Goal: Task Accomplishment & Management: Use online tool/utility

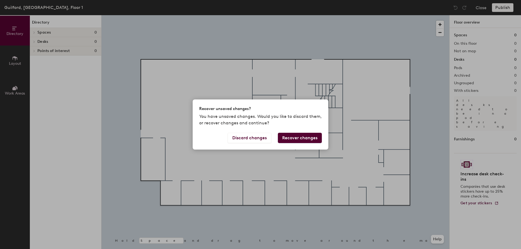
click at [298, 140] on button "Recover changes" at bounding box center [300, 138] width 44 height 10
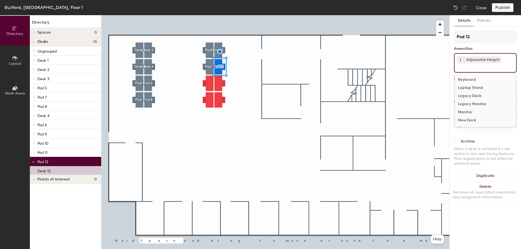
drag, startPoint x: 90, startPoint y: 161, endPoint x: 492, endPoint y: 68, distance: 412.5
click at [492, 68] on input at bounding box center [480, 66] width 49 height 7
click at [474, 76] on div "Keyboard" at bounding box center [484, 80] width 61 height 8
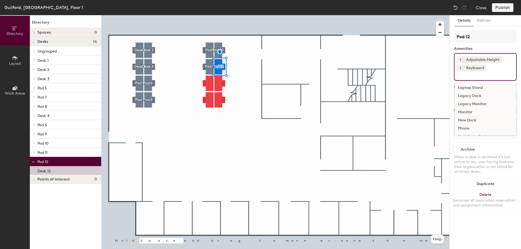
click at [469, 110] on div "Monitor" at bounding box center [484, 112] width 61 height 8
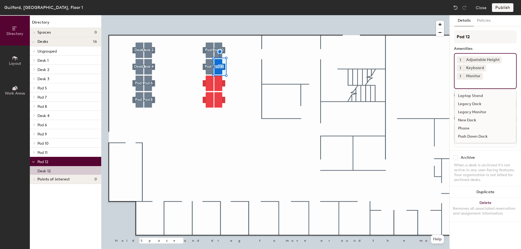
click at [493, 150] on div "Archive When a desk is archived it's not active in any user-facing features. Yo…" at bounding box center [484, 169] width 71 height 39
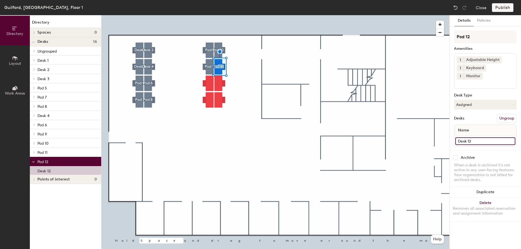
click at [488, 137] on input "Desk 12" at bounding box center [485, 141] width 60 height 8
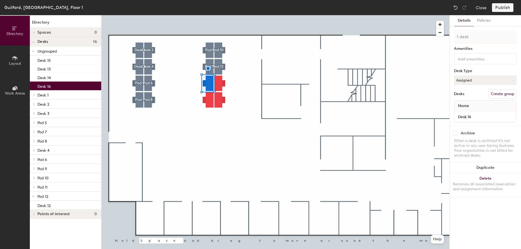
click at [504, 93] on button "Create group" at bounding box center [502, 93] width 28 height 9
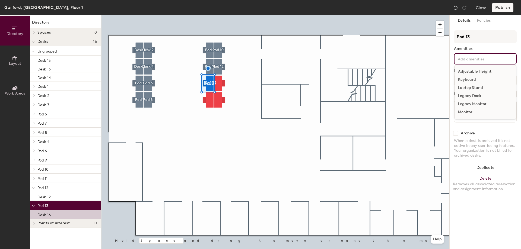
click at [479, 61] on input at bounding box center [480, 58] width 49 height 7
click at [474, 72] on div "Adjustable Height" at bounding box center [484, 72] width 61 height 8
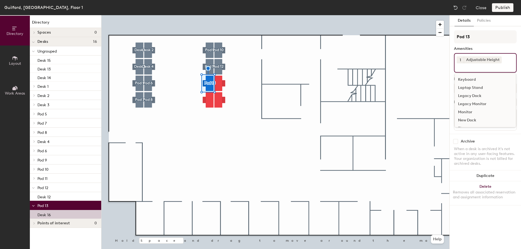
click at [472, 77] on div "Keyboard" at bounding box center [484, 80] width 61 height 8
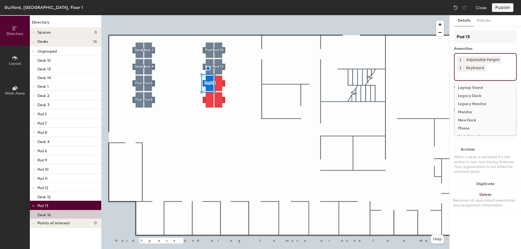
click at [468, 111] on div "Monitor" at bounding box center [484, 112] width 61 height 8
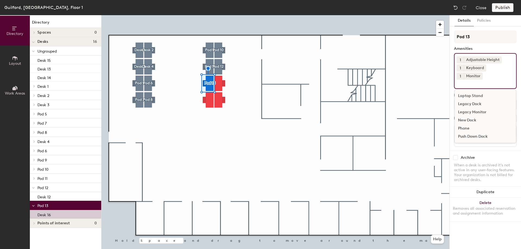
click at [497, 155] on div "Archive" at bounding box center [485, 157] width 63 height 5
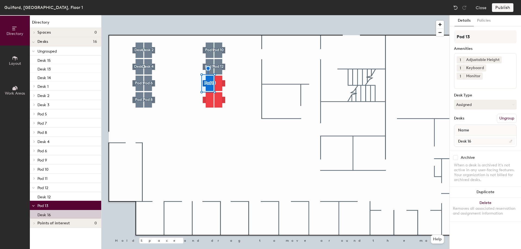
click at [221, 15] on div at bounding box center [275, 15] width 348 height 0
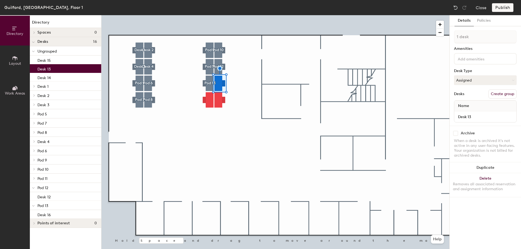
click at [500, 97] on button "Create group" at bounding box center [502, 93] width 28 height 9
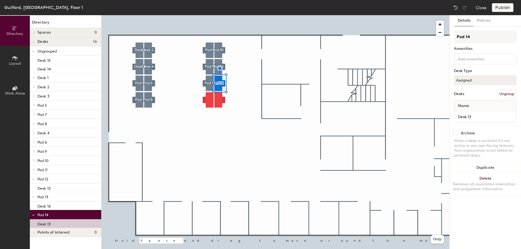
click at [467, 60] on input at bounding box center [480, 58] width 49 height 7
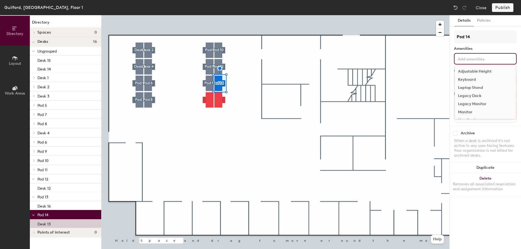
click at [471, 69] on div "Adjustable Height" at bounding box center [484, 72] width 61 height 8
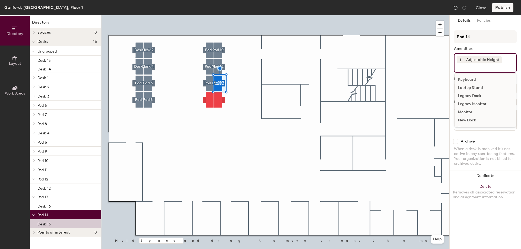
click at [465, 76] on div "Keyboard" at bounding box center [484, 80] width 61 height 8
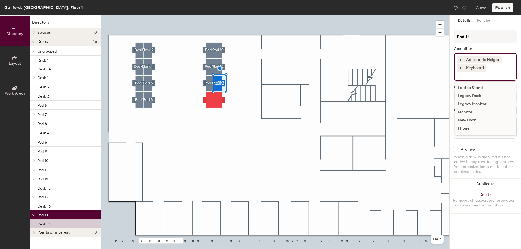
click at [463, 111] on div "Monitor" at bounding box center [484, 112] width 61 height 8
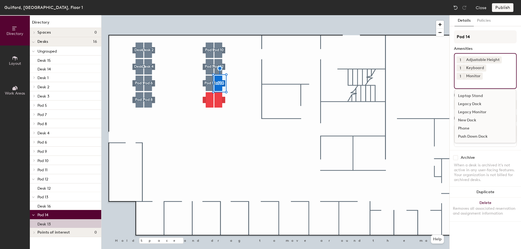
click at [489, 155] on div "Archive" at bounding box center [485, 157] width 63 height 5
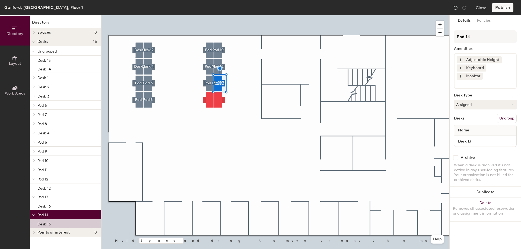
click at [496, 163] on div "When a desk is archived it's not active in any user-facing features. Your organ…" at bounding box center [485, 173] width 63 height 20
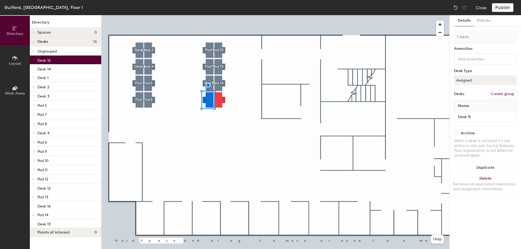
click at [496, 95] on button "Create group" at bounding box center [502, 93] width 28 height 9
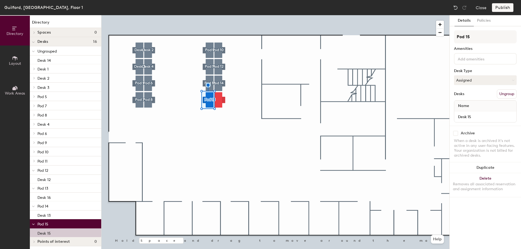
click at [481, 60] on input at bounding box center [480, 58] width 49 height 7
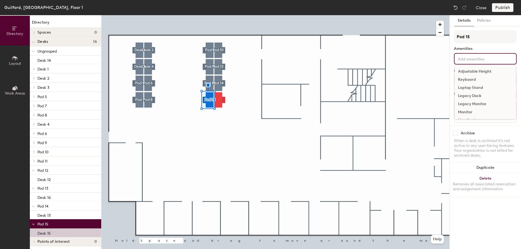
click at [473, 71] on div "Adjustable Height" at bounding box center [484, 72] width 61 height 8
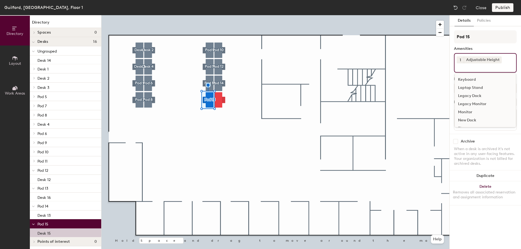
click at [471, 77] on div "Keyboard" at bounding box center [484, 80] width 61 height 8
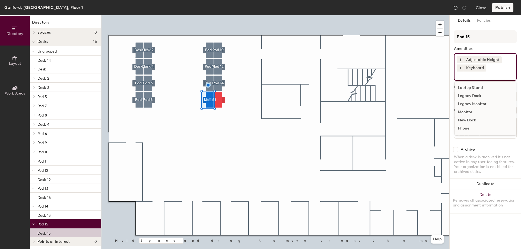
click at [472, 111] on div "Monitor" at bounding box center [484, 112] width 61 height 8
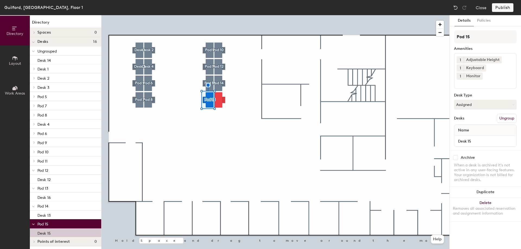
click at [495, 150] on div "Archive When a desk is archived it's not active in any user-facing features. Yo…" at bounding box center [484, 169] width 71 height 39
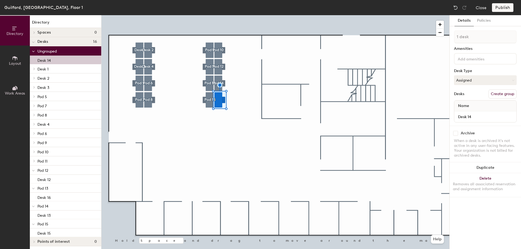
click at [500, 93] on button "Create group" at bounding box center [502, 93] width 28 height 9
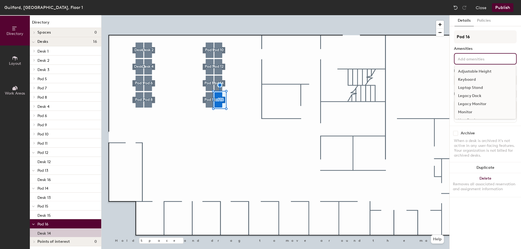
click at [478, 57] on input at bounding box center [480, 58] width 49 height 7
click at [477, 69] on div "Adjustable Height" at bounding box center [484, 72] width 61 height 8
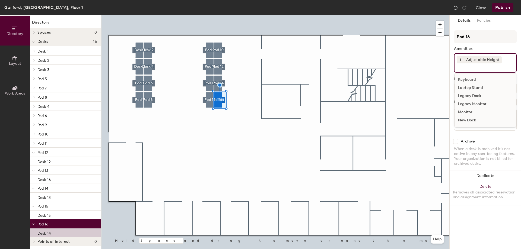
click at [474, 79] on div "Keyboard" at bounding box center [484, 80] width 61 height 8
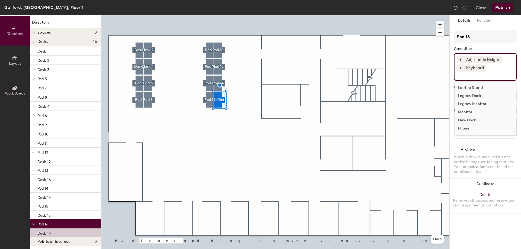
click at [464, 110] on div "Monitor" at bounding box center [484, 112] width 61 height 8
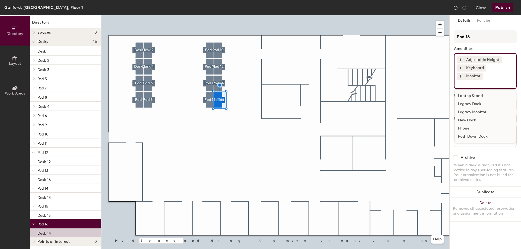
click at [490, 155] on div "Archive" at bounding box center [485, 157] width 63 height 5
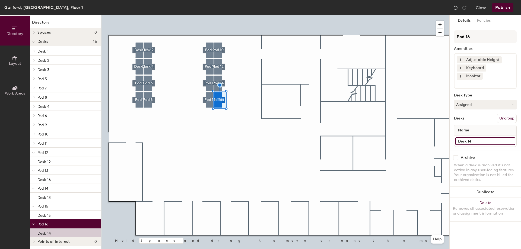
click at [476, 137] on input "Desk 14" at bounding box center [485, 141] width 60 height 8
type input "Desk 1"
click at [484, 140] on div "Pod 16 Amenities 1 Adjustable Height 1 Keyboard 1 Monitor Desk Type Assigned De…" at bounding box center [485, 90] width 63 height 120
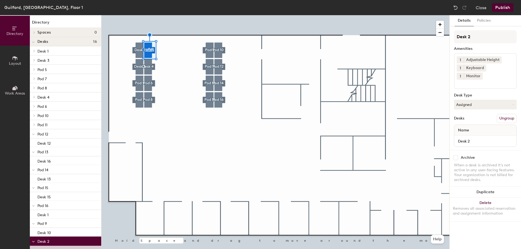
click at [208, 15] on div at bounding box center [275, 15] width 348 height 0
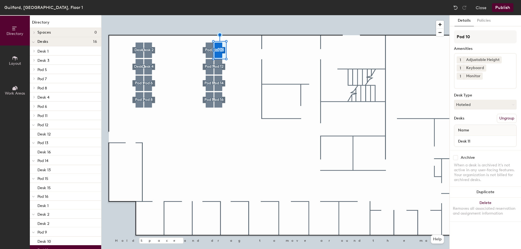
click at [208, 15] on div at bounding box center [275, 15] width 348 height 0
click at [13, 62] on span "Layout" at bounding box center [15, 63] width 12 height 5
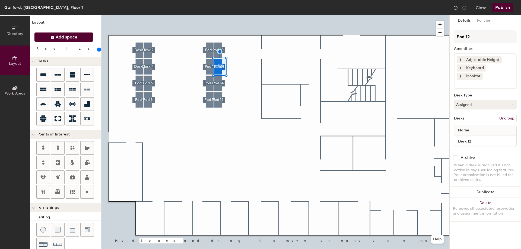
click at [63, 39] on span "Add space" at bounding box center [67, 36] width 22 height 5
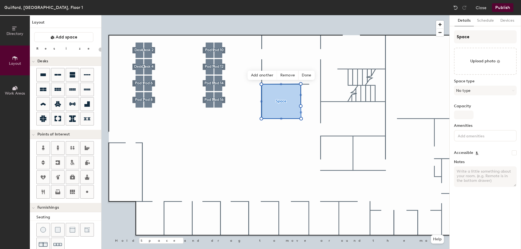
type input "20"
drag, startPoint x: 477, startPoint y: 37, endPoint x: 449, endPoint y: 36, distance: 27.9
click at [449, 36] on div "Details Schedule Devices Space Upload photo Space type No type Capacity Ameniti…" at bounding box center [485, 132] width 72 height 234
type input "W"
type input "20"
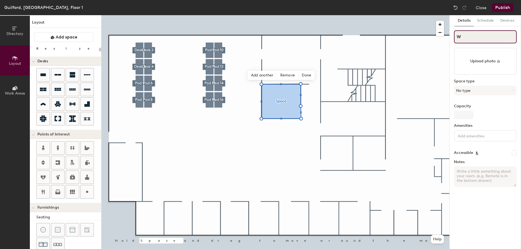
type input "We"
type input "20"
type input "Wek"
type input "20"
type input "Wekk"
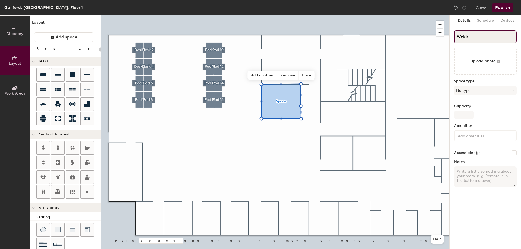
type input "20"
type input "Wek"
type input "20"
type input "We"
type input "20"
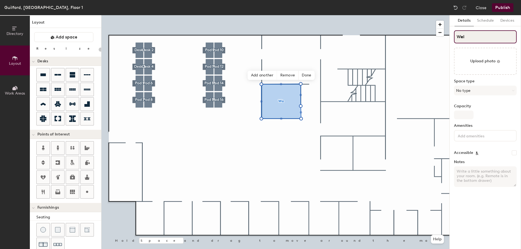
type input "Well"
type input "20"
type input "Wellne"
type input "20"
type input "Wellnes"
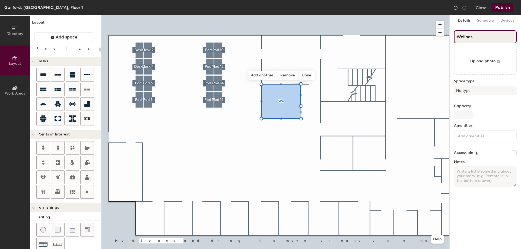
type input "20"
type input "Wellness"
type input "20"
type input "Wellness"
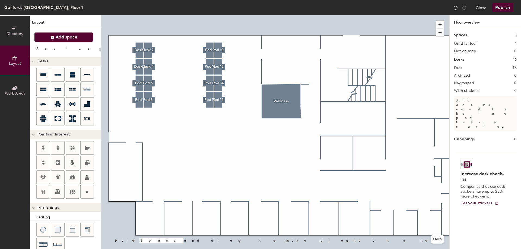
drag, startPoint x: 66, startPoint y: 37, endPoint x: 82, endPoint y: 36, distance: 16.3
click at [67, 37] on span "Add space" at bounding box center [67, 36] width 22 height 5
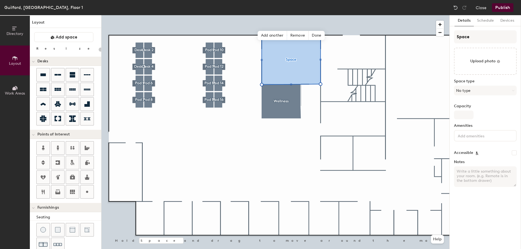
type input "20"
click at [449, 37] on div "Directory Layout Work Areas Layout Add space Resize Desks Points of Interest Fu…" at bounding box center [260, 132] width 521 height 234
type input "R"
type input "20"
type input "Re"
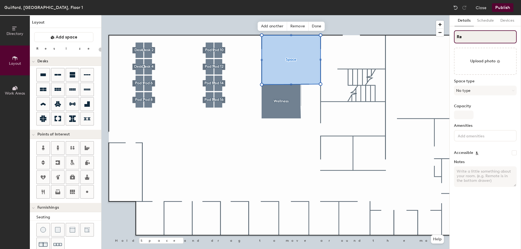
type input "20"
type input "Rece"
type input "20"
type input "Recep"
type input "20"
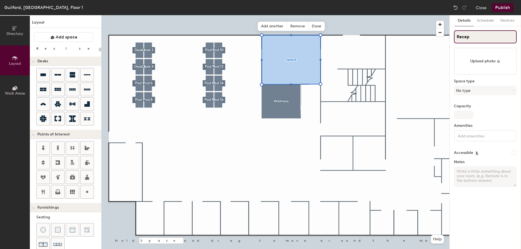
type input "Recept"
type input "20"
type input "Recepti"
type input "20"
type input "Reception"
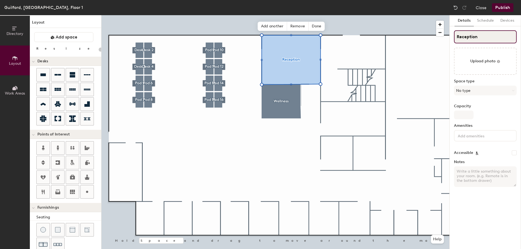
type input "20"
type input "Reception"
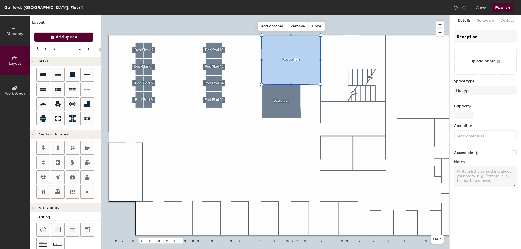
click at [76, 39] on span "Add space" at bounding box center [67, 36] width 22 height 5
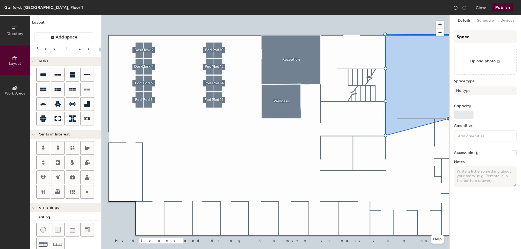
click at [454, 118] on div "Directory Layout Work Areas Layout Add space Resize Desks Points of Interest Fu…" at bounding box center [260, 132] width 521 height 234
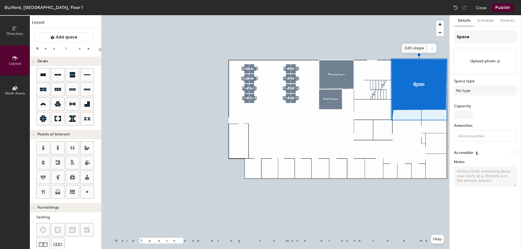
click at [414, 46] on span "Edit shape" at bounding box center [414, 48] width 26 height 9
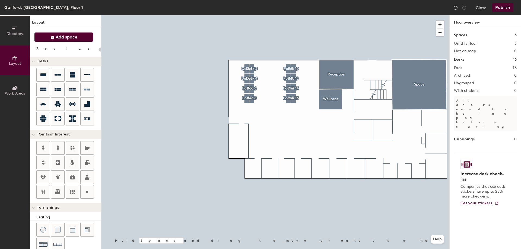
click at [50, 35] on button "Add space" at bounding box center [63, 37] width 59 height 10
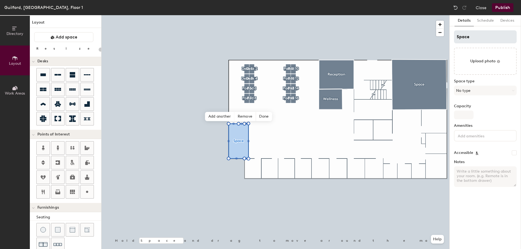
type input "20"
click at [447, 35] on div "Directory Layout Work Areas Layout Add space Resize Desks Points of Interest Fu…" at bounding box center [260, 132] width 521 height 234
type input "C"
type input "20"
type input "Ca"
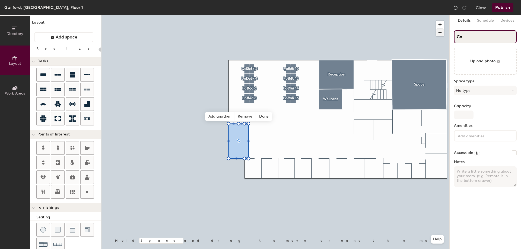
type input "20"
type input "Caf"
type input "20"
type input "Cafe"
type input "20"
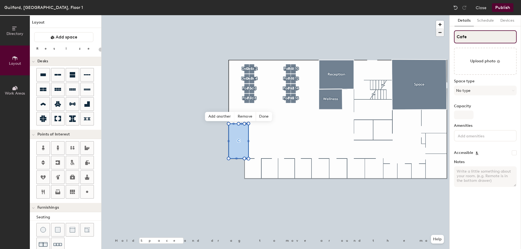
type input "Cafet"
type input "20"
type input "Cafete"
type input "20"
type input "Cafeteri"
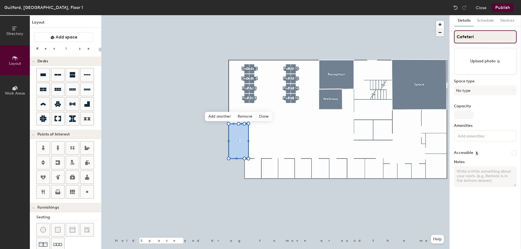
type input "20"
type input "Cafeteria"
type input "20"
type input "Cafeteria"
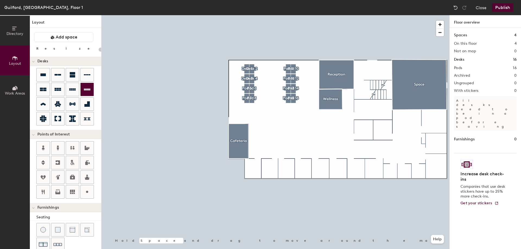
click at [185, 15] on div at bounding box center [275, 15] width 348 height 0
drag, startPoint x: 477, startPoint y: 35, endPoint x: 91, endPoint y: 92, distance: 389.4
click at [274, 15] on div at bounding box center [275, 15] width 348 height 0
click at [71, 35] on span "Add space" at bounding box center [67, 36] width 22 height 5
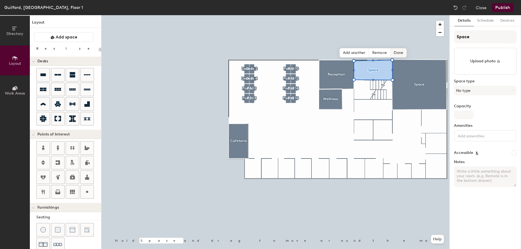
type input "20"
drag, startPoint x: 479, startPoint y: 37, endPoint x: 454, endPoint y: 38, distance: 25.5
click at [454, 38] on input "Space" at bounding box center [485, 36] width 63 height 13
type input "CO"
type input "20"
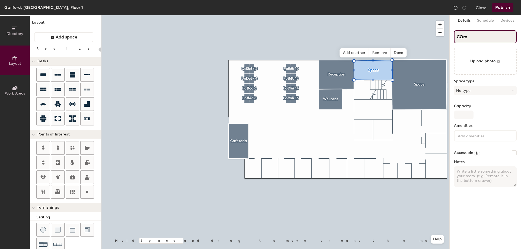
type input "COmm"
type input "20"
type input "COmmo"
type input "20"
type input "COmmon"
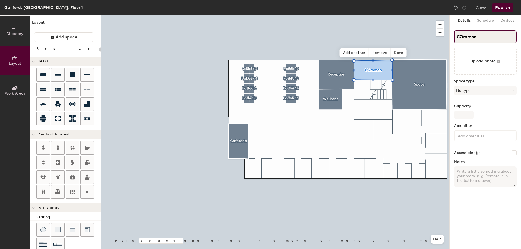
type input "20"
type input "COmmo"
type input "20"
type input "COmm"
type input "20"
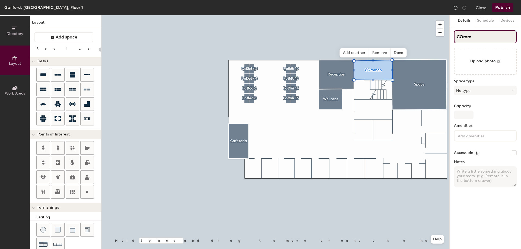
type input "COm"
type input "20"
type input "C"
type input "20"
type input "Co"
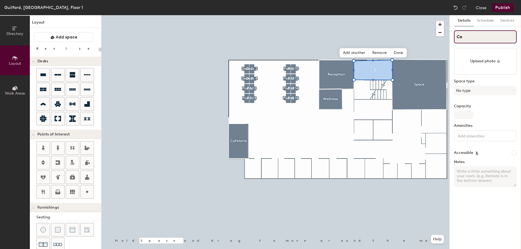
type input "20"
type input "Com"
type input "20"
type input "Comm"
type input "20"
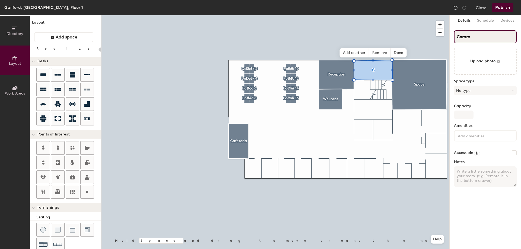
type input "Commo"
type input "20"
type input "Common"
type input "20"
type input "Common"
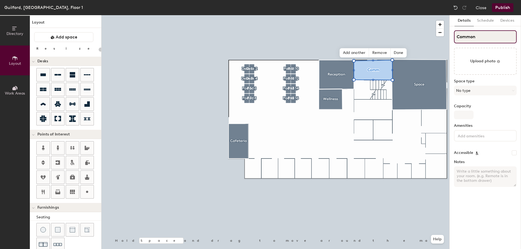
type input "20"
type input "Common L"
type input "20"
type input "Common Lo"
type input "20"
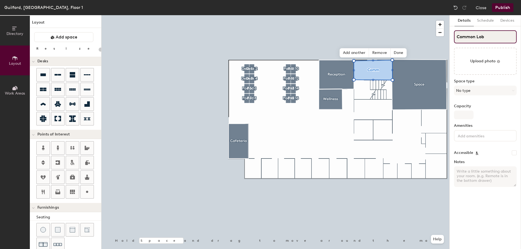
type input "Common Lobb"
type input "20"
type input "Common Lobby"
type input "20"
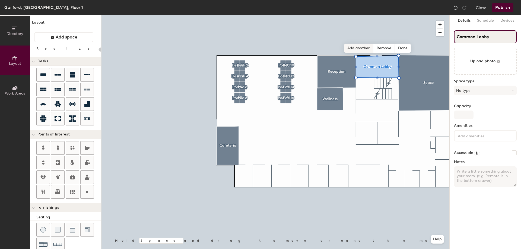
type input "Common Lobby"
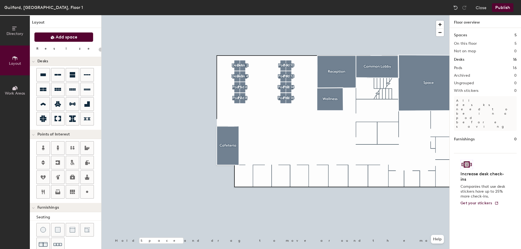
click at [74, 38] on span "Add space" at bounding box center [67, 36] width 22 height 5
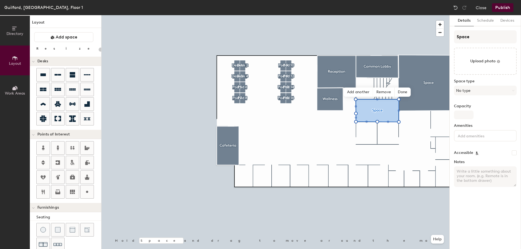
type input "20"
drag, startPoint x: 474, startPoint y: 39, endPoint x: 451, endPoint y: 38, distance: 23.6
click at [451, 38] on div "Details Schedule Devices Space Upload photo Space type No type Capacity Ameniti…" at bounding box center [484, 132] width 71 height 234
type input "C"
type input "20"
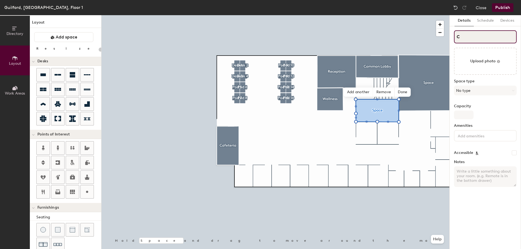
type input "Co"
type input "20"
type input "Con"
type input "20"
type input "Conf"
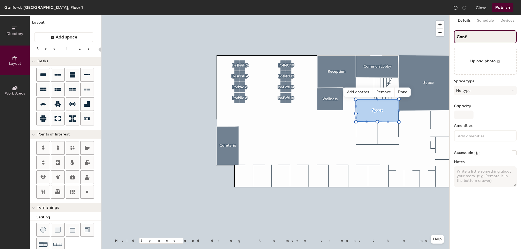
type input "20"
type input "Conf"
type input "20"
type input "Conf R"
type input "20"
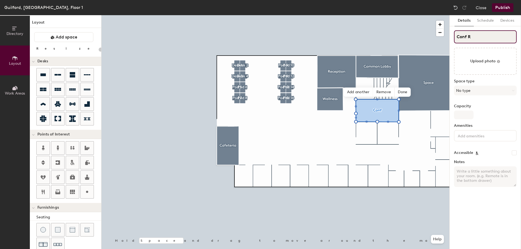
type input "Conf Ro"
type input "20"
type input "Conf Room"
type input "20"
type input "Conf Room"
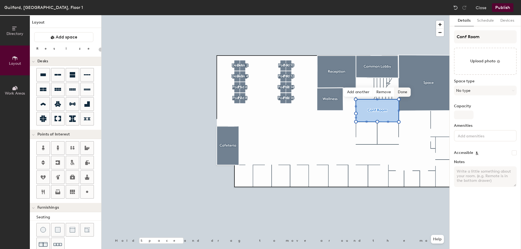
click at [405, 92] on span "Done" at bounding box center [402, 92] width 16 height 9
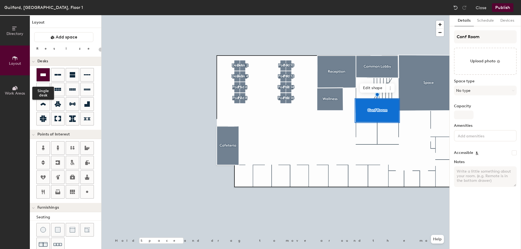
click at [42, 73] on icon at bounding box center [43, 75] width 7 height 7
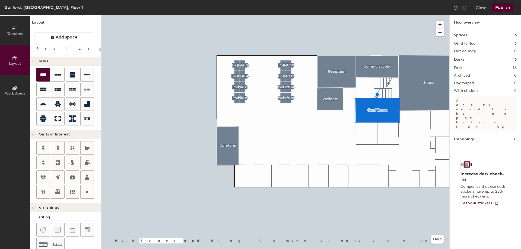
type input "220"
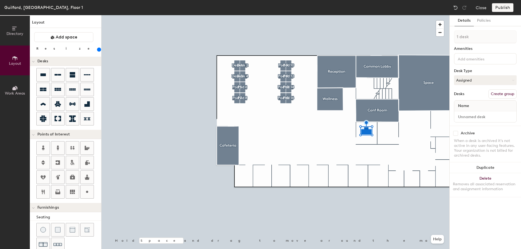
click at [506, 96] on button "Create group" at bounding box center [502, 93] width 28 height 9
type input "Pod 24"
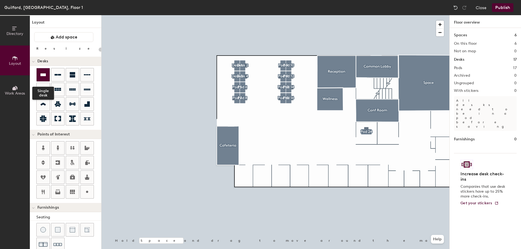
click at [42, 72] on icon at bounding box center [43, 75] width 7 height 7
type input "220"
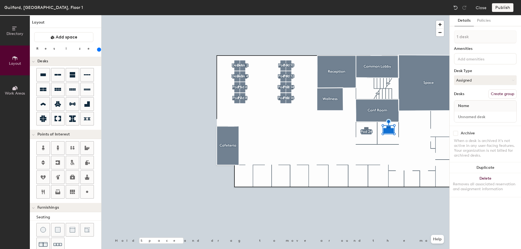
click at [502, 94] on button "Create group" at bounding box center [502, 93] width 28 height 9
type input "Pod 25"
click at [484, 81] on button "Assigned" at bounding box center [485, 80] width 63 height 10
click at [467, 113] on div "Hoteled" at bounding box center [481, 113] width 54 height 8
click at [472, 62] on div at bounding box center [485, 58] width 63 height 11
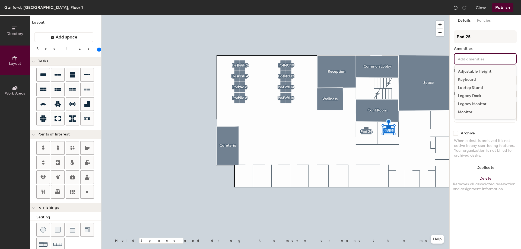
click at [471, 72] on div "Adjustable Height" at bounding box center [484, 72] width 61 height 8
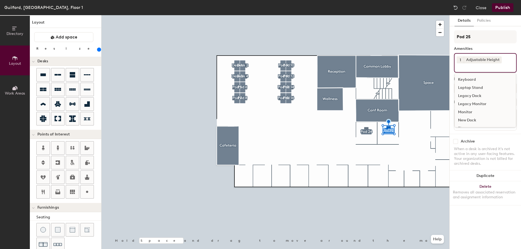
click at [469, 78] on div "Keyboard" at bounding box center [484, 80] width 61 height 8
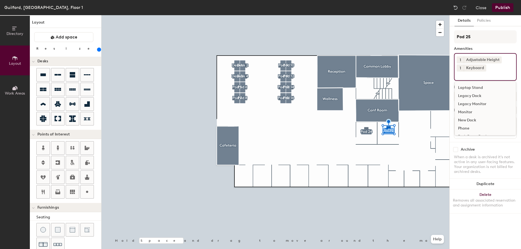
click at [469, 109] on div "Monitor" at bounding box center [484, 112] width 61 height 8
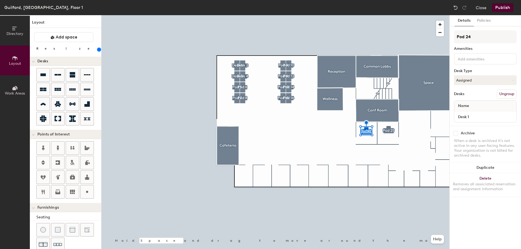
click at [479, 59] on input at bounding box center [480, 58] width 49 height 7
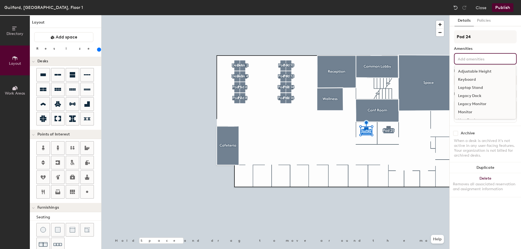
click at [476, 70] on div "Adjustable Height" at bounding box center [484, 72] width 61 height 8
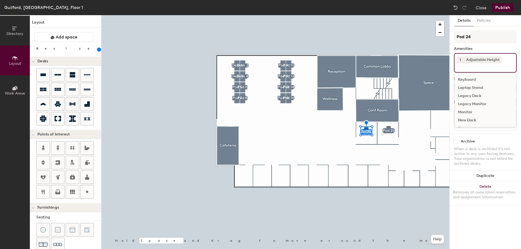
click at [470, 79] on div "Keyboard" at bounding box center [484, 80] width 61 height 8
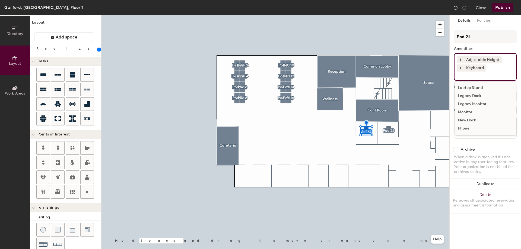
click at [467, 110] on div "Monitor" at bounding box center [484, 112] width 61 height 8
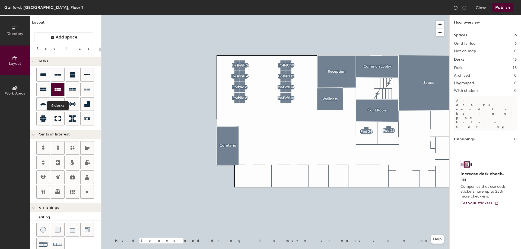
click at [54, 89] on div at bounding box center [57, 89] width 13 height 13
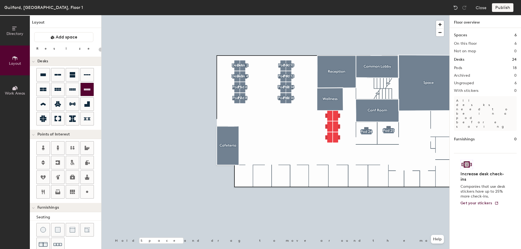
type input "220"
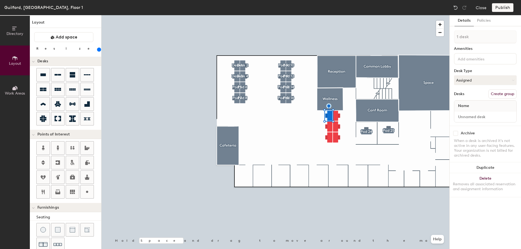
click at [499, 92] on button "Create group" at bounding box center [502, 93] width 28 height 9
click at [474, 37] on input "Pod 19" at bounding box center [485, 36] width 63 height 13
type input "Pod 17"
click at [471, 62] on div at bounding box center [485, 58] width 63 height 11
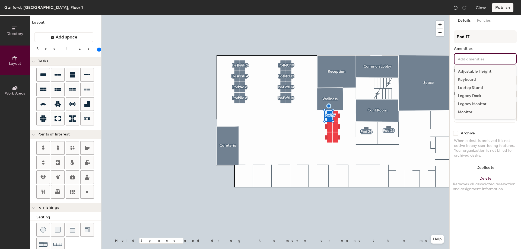
click at [470, 69] on div "Adjustable Height" at bounding box center [484, 72] width 61 height 8
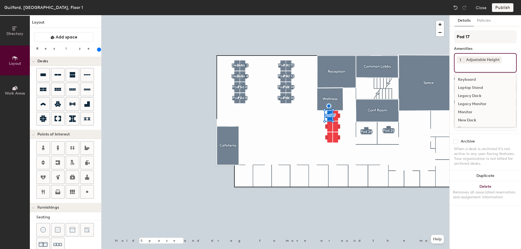
click at [467, 78] on div "Keyboard" at bounding box center [484, 80] width 61 height 8
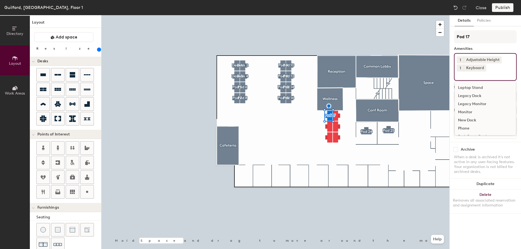
click at [469, 110] on div "Monitor" at bounding box center [484, 112] width 61 height 8
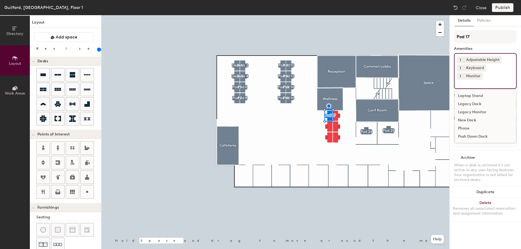
click at [490, 150] on div "Archive When a desk is archived it's not active in any user-facing features. Yo…" at bounding box center [484, 169] width 71 height 39
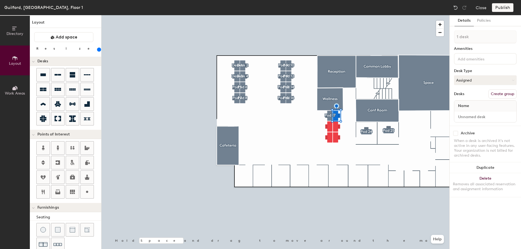
click at [504, 94] on button "Create group" at bounding box center [502, 93] width 28 height 9
type input "Pod 18"
click at [468, 59] on input at bounding box center [480, 58] width 49 height 7
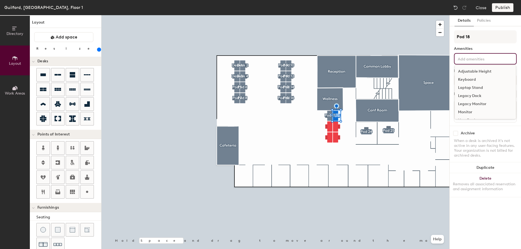
click at [471, 72] on div "Adjustable Height" at bounding box center [484, 72] width 61 height 8
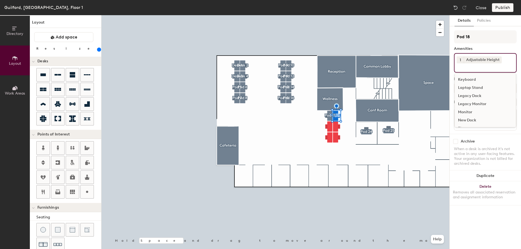
click at [468, 78] on div "Keyboard" at bounding box center [484, 80] width 61 height 8
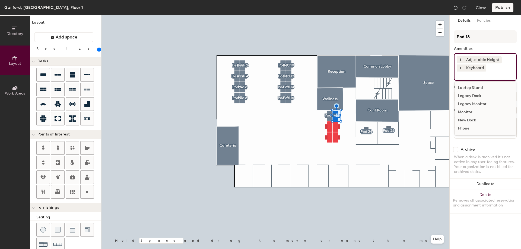
click at [471, 109] on div "Monitor" at bounding box center [484, 112] width 61 height 8
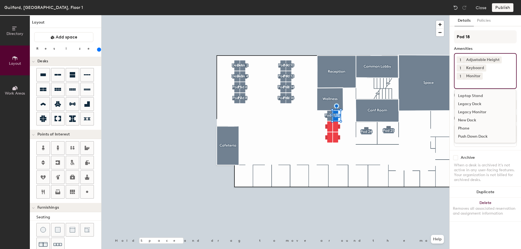
click at [479, 150] on div "Archive When a desk is archived it's not active in any user-facing features. Yo…" at bounding box center [484, 169] width 71 height 39
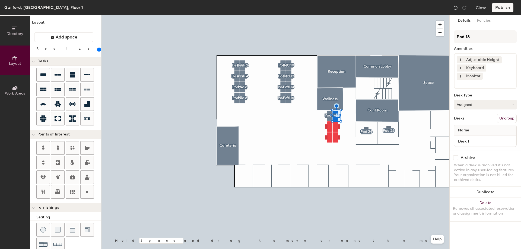
click at [472, 100] on button "Assigned" at bounding box center [485, 105] width 63 height 10
click at [472, 117] on div "Assigned" at bounding box center [481, 121] width 54 height 8
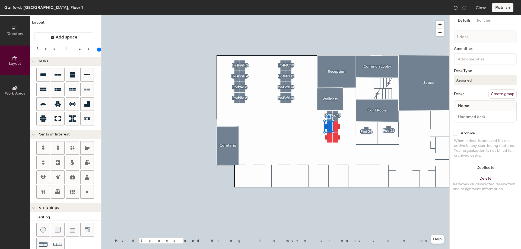
click at [497, 94] on button "Create group" at bounding box center [502, 93] width 28 height 9
type input "Pod 19"
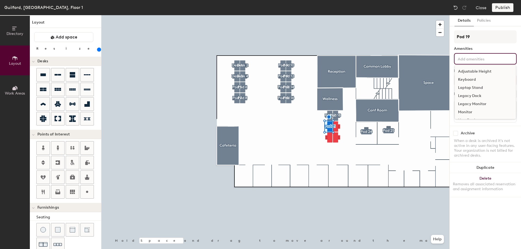
click at [483, 59] on input at bounding box center [480, 58] width 49 height 7
click at [476, 70] on div "Adjustable Height" at bounding box center [484, 72] width 61 height 8
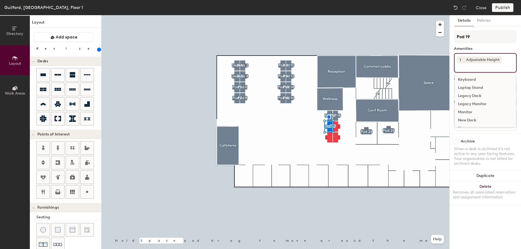
click at [472, 77] on div "Keyboard" at bounding box center [484, 80] width 61 height 8
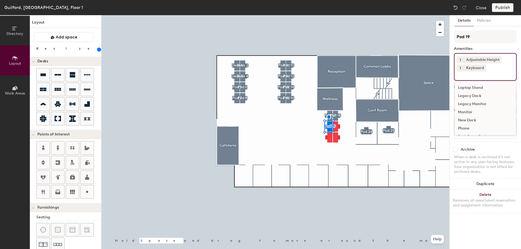
click at [467, 112] on div "Monitor" at bounding box center [484, 112] width 61 height 8
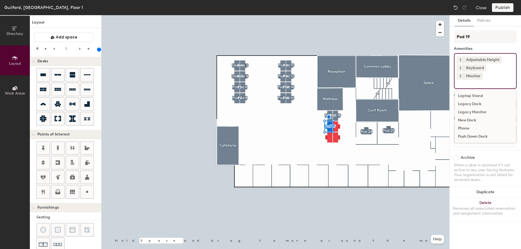
click at [477, 150] on div "Archive When a desk is archived it's not active in any user-facing features. Yo…" at bounding box center [484, 169] width 71 height 39
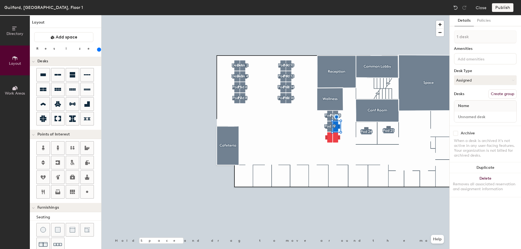
click at [498, 91] on button "Create group" at bounding box center [502, 93] width 28 height 9
type input "Pod 15"
click at [489, 77] on button "Assigned" at bounding box center [485, 80] width 63 height 10
click at [468, 94] on div "Assigned" at bounding box center [481, 97] width 54 height 8
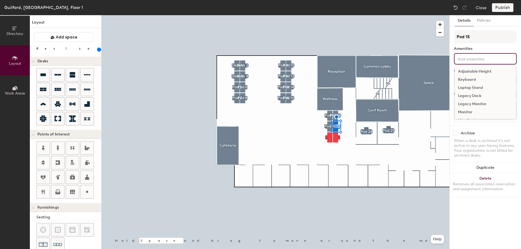
click at [470, 60] on input at bounding box center [480, 58] width 49 height 7
click at [471, 70] on div "Adjustable Height" at bounding box center [484, 72] width 61 height 8
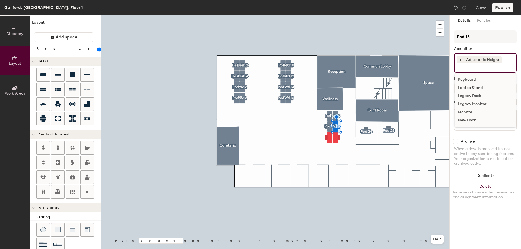
click at [469, 80] on div "Keyboard" at bounding box center [484, 80] width 61 height 8
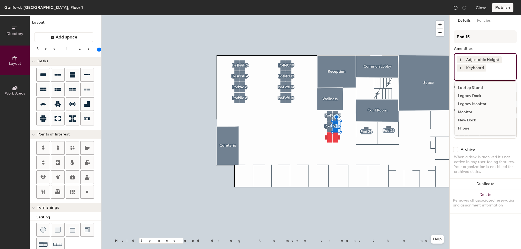
click at [464, 111] on div "Monitor" at bounding box center [484, 112] width 61 height 8
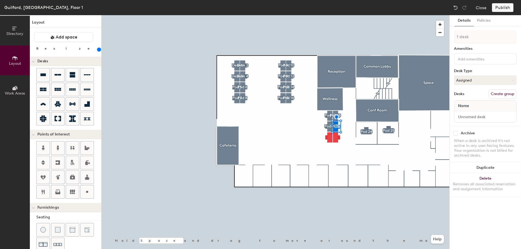
click at [330, 15] on div at bounding box center [275, 15] width 348 height 0
click at [498, 94] on button "Create group" at bounding box center [502, 93] width 28 height 9
type input "Pod 21"
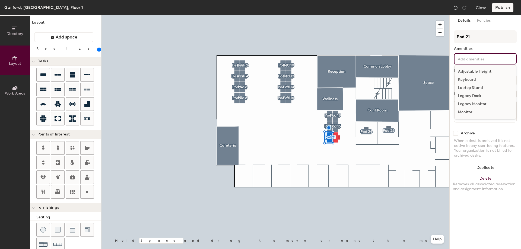
click at [480, 58] on input at bounding box center [480, 58] width 49 height 7
click at [479, 69] on div "Adjustable Height" at bounding box center [484, 72] width 61 height 8
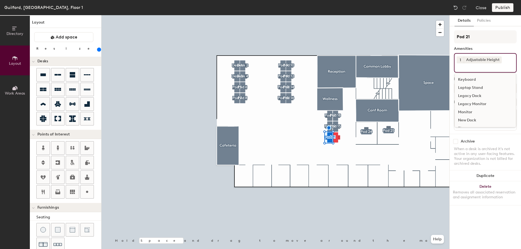
click at [473, 76] on div "Keyboard" at bounding box center [484, 80] width 61 height 8
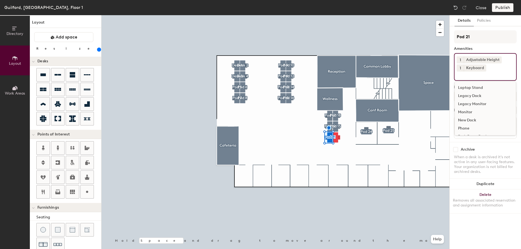
click at [464, 111] on div "Monitor" at bounding box center [484, 112] width 61 height 8
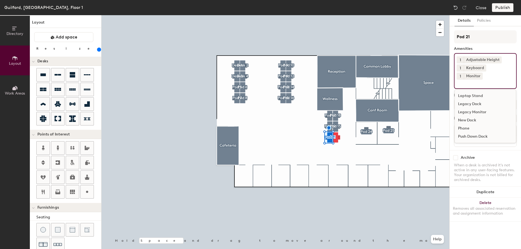
click at [481, 150] on div "Archive When a desk is archived it's not active in any user-facing features. Yo…" at bounding box center [484, 169] width 71 height 39
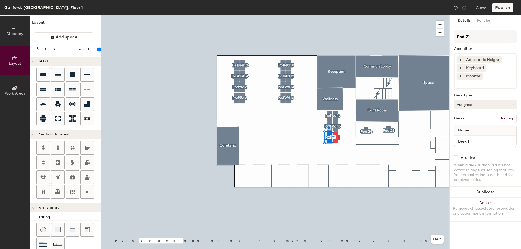
click at [477, 100] on button "Assigned" at bounding box center [485, 105] width 63 height 10
click at [463, 134] on div "Hoteled" at bounding box center [481, 138] width 54 height 8
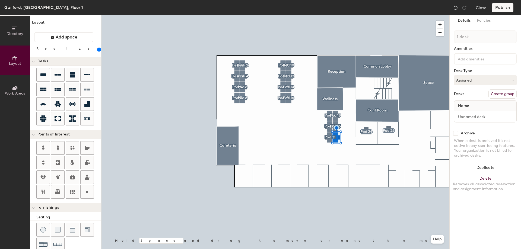
click at [507, 91] on button "Create group" at bounding box center [502, 93] width 28 height 9
type input "Pod 22"
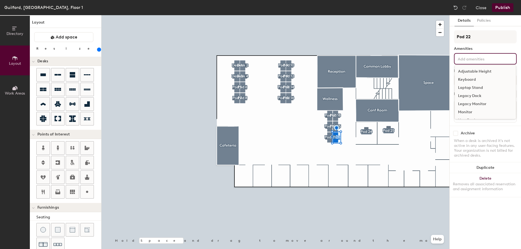
click at [491, 62] on div "Adjustable Height Keyboard Laptop Stand Legacy Dock Legacy Monitor Monitor New …" at bounding box center [485, 58] width 63 height 11
click at [490, 69] on div "Adjustable Height" at bounding box center [484, 72] width 61 height 8
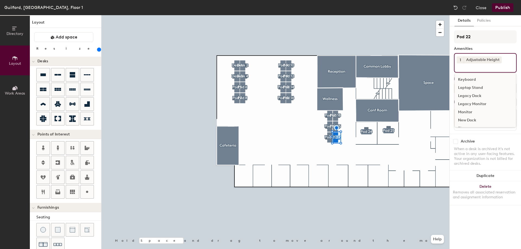
click at [472, 78] on div "Keyboard" at bounding box center [484, 80] width 61 height 8
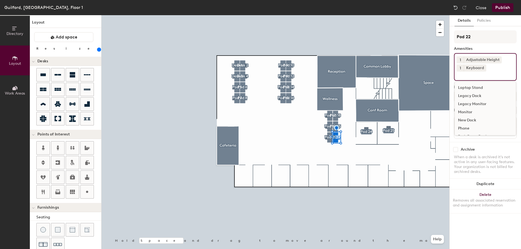
click at [466, 111] on div "Monitor" at bounding box center [484, 112] width 61 height 8
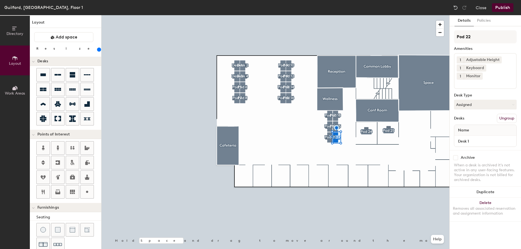
click at [479, 150] on div "Archive When a desk is archived it's not active in any user-facing features. Yo…" at bounding box center [484, 169] width 71 height 39
click at [387, 15] on div at bounding box center [275, 15] width 348 height 0
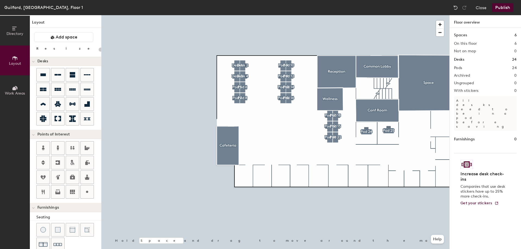
type input "20"
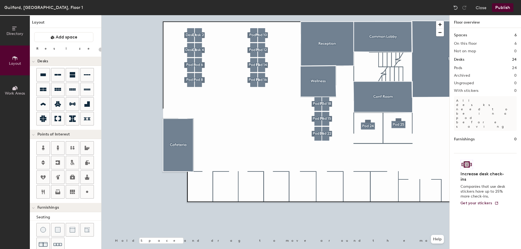
type input "220"
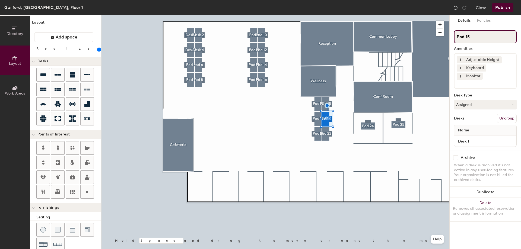
click at [475, 38] on input "Pod 15" at bounding box center [485, 36] width 63 height 13
type input "Pod 20"
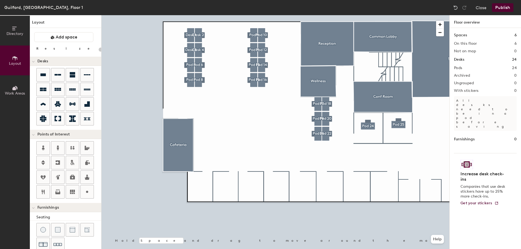
type input "220"
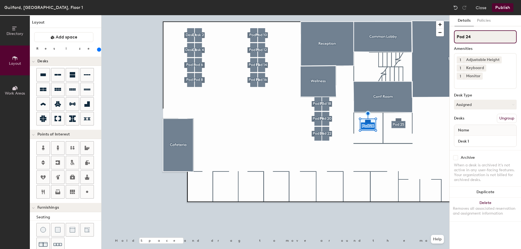
click at [476, 38] on input "Pod 24" at bounding box center [485, 36] width 63 height 13
type input "Pod 23"
click at [475, 38] on input "Pod 25" at bounding box center [485, 36] width 63 height 13
type input "Pod 24"
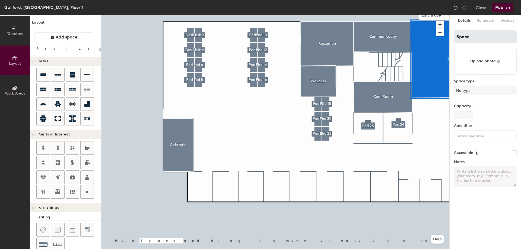
type input "20"
drag, startPoint x: 475, startPoint y: 36, endPoint x: 454, endPoint y: 36, distance: 21.7
click at [454, 36] on input "Space" at bounding box center [485, 36] width 63 height 13
type input "T"
type input "20"
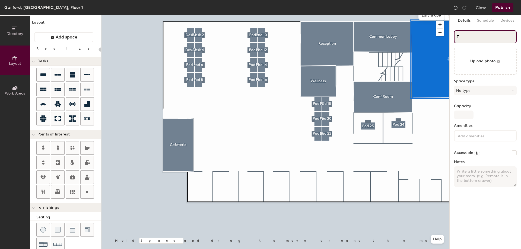
type input "Tr"
type input "20"
type input "Tra"
type input "20"
type input "Trai"
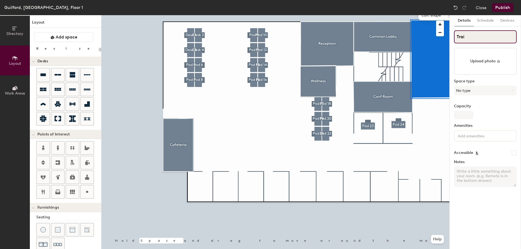
type input "20"
type input "Train"
type input "20"
type input "Traini"
type input "20"
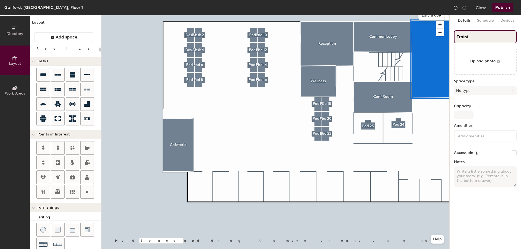
type input "Trainin"
type input "20"
type input "Training"
type input "20"
type input "Training"
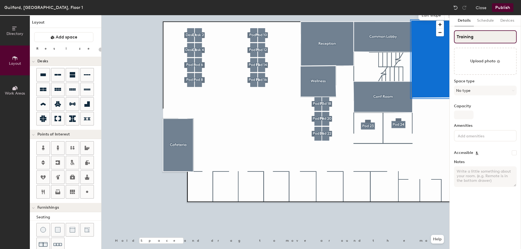
type input "20"
type input "Training R"
type input "20"
type input "Training Roo"
type input "20"
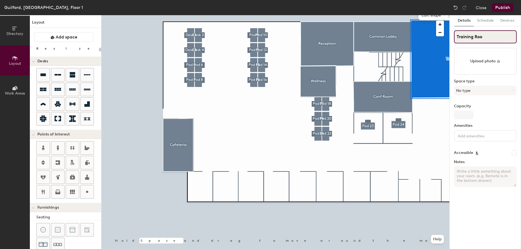
type input "Training Room"
type input "20"
type input "Training Room"
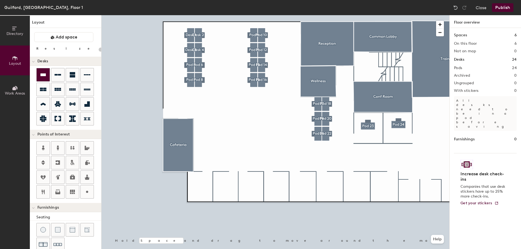
click at [44, 72] on icon at bounding box center [43, 75] width 7 height 7
type input "220"
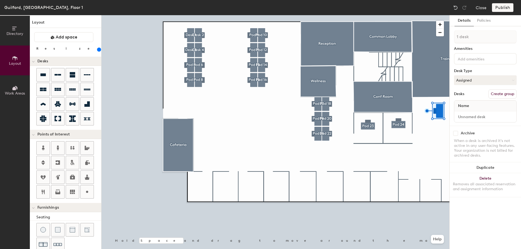
click at [497, 93] on button "Create group" at bounding box center [502, 93] width 28 height 9
type input "Pod 26"
click at [492, 59] on input at bounding box center [480, 58] width 49 height 7
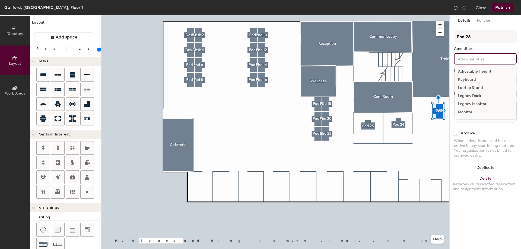
click at [487, 68] on div "Adjustable Height" at bounding box center [484, 72] width 61 height 8
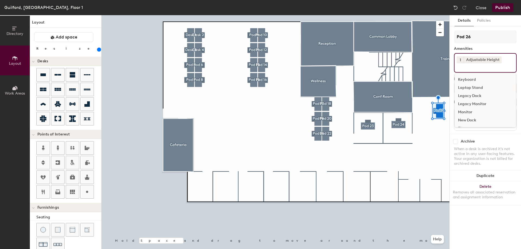
click at [470, 78] on div "Keyboard" at bounding box center [484, 80] width 61 height 8
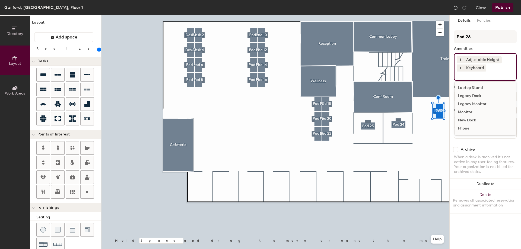
click at [471, 109] on div "Monitor" at bounding box center [484, 112] width 61 height 8
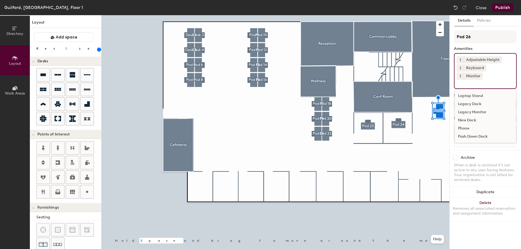
click at [484, 150] on div "Archive When a desk is archived it's not active in any user-facing features. Yo…" at bounding box center [484, 169] width 71 height 39
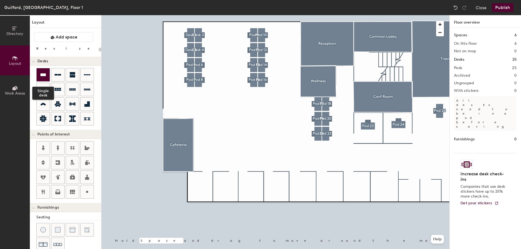
click at [44, 72] on icon at bounding box center [43, 75] width 7 height 7
type input "220"
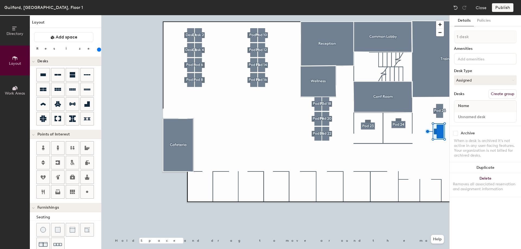
click at [500, 94] on button "Create group" at bounding box center [502, 93] width 28 height 9
type input "Pod 27"
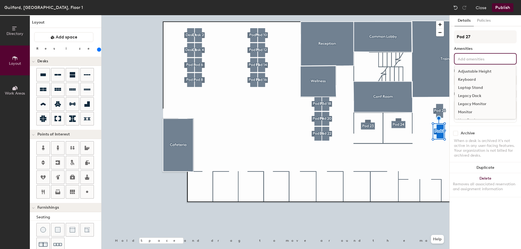
click at [485, 56] on input at bounding box center [480, 58] width 49 height 7
click at [482, 70] on div "Adjustable Height" at bounding box center [484, 72] width 61 height 8
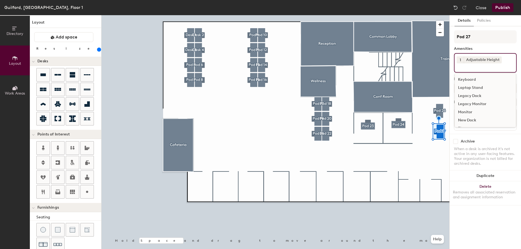
click at [473, 77] on div "Keyboard" at bounding box center [484, 80] width 61 height 8
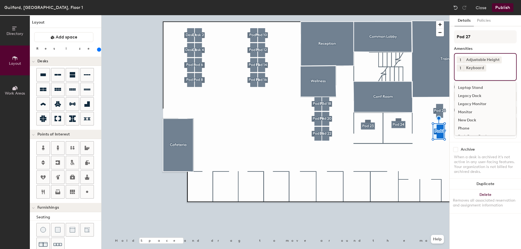
click at [466, 109] on div "Monitor" at bounding box center [484, 112] width 61 height 8
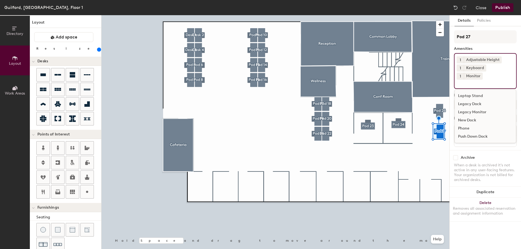
click at [492, 150] on div "Archive When a desk is archived it's not active in any user-facing features. Yo…" at bounding box center [484, 169] width 71 height 39
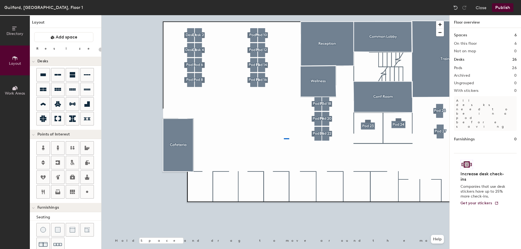
click at [284, 15] on div at bounding box center [275, 15] width 348 height 0
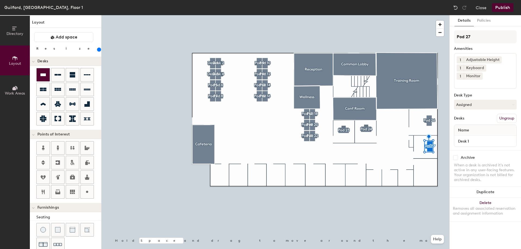
click at [43, 74] on icon at bounding box center [42, 74] width 5 height 3
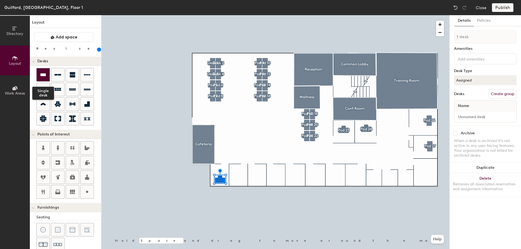
click at [38, 72] on div at bounding box center [43, 74] width 13 height 13
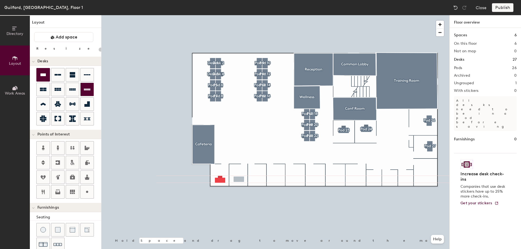
type input "220"
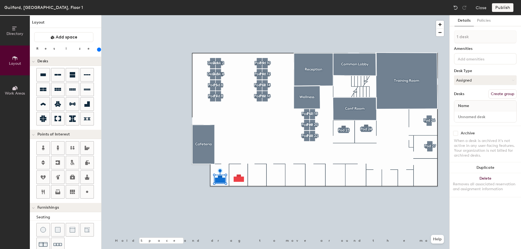
click at [498, 92] on button "Create group" at bounding box center [502, 93] width 28 height 9
type input "Pod 20"
click at [498, 93] on button "Create group" at bounding box center [502, 93] width 28 height 9
type input "Pod 29"
click at [481, 79] on button "Assigned" at bounding box center [485, 80] width 63 height 10
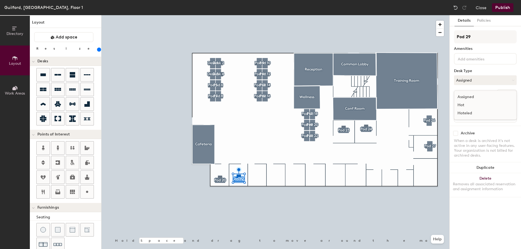
click at [471, 112] on div "Hoteled" at bounding box center [481, 113] width 54 height 8
click at [476, 56] on input at bounding box center [480, 58] width 49 height 7
click at [472, 70] on div "Adjustable Height" at bounding box center [484, 72] width 61 height 8
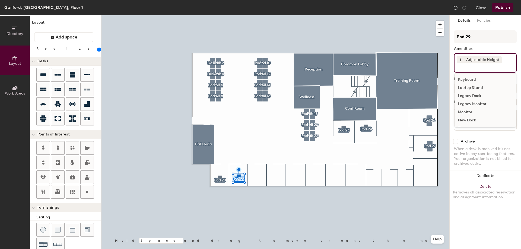
click at [471, 76] on div "Keyboard" at bounding box center [484, 80] width 61 height 8
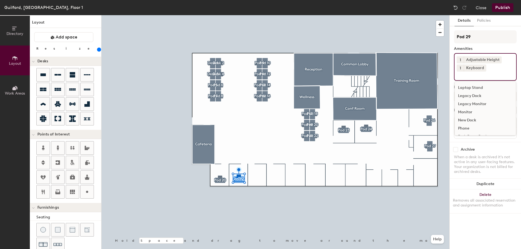
click at [468, 110] on div "Monitor" at bounding box center [484, 112] width 61 height 8
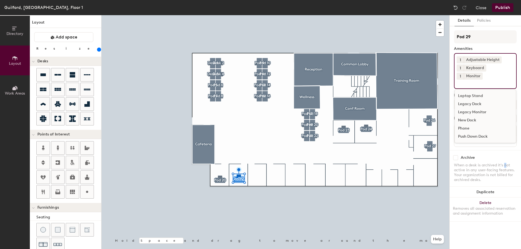
click at [503, 163] on div "When a desk is archived it's not active in any user-facing features. Your organ…" at bounding box center [485, 173] width 63 height 20
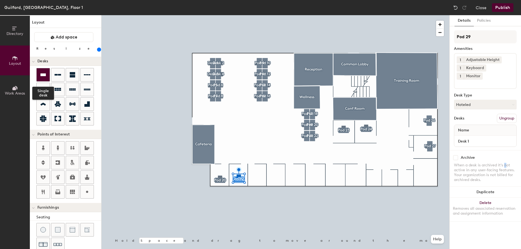
click at [43, 73] on icon at bounding box center [43, 75] width 7 height 7
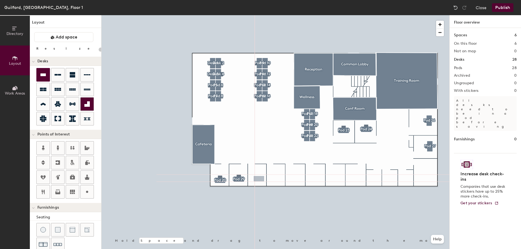
type input "220"
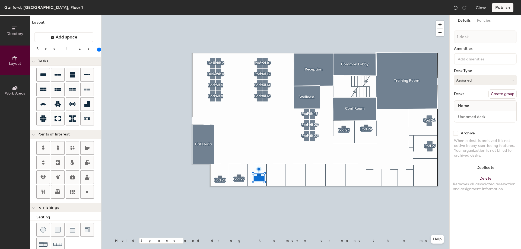
click at [509, 92] on button "Create group" at bounding box center [502, 93] width 28 height 9
click at [472, 37] on input "Pod 29" at bounding box center [485, 36] width 63 height 13
type input "Pod 30"
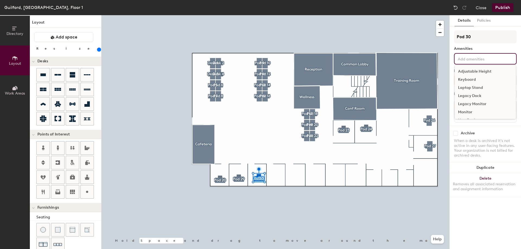
click at [473, 61] on input at bounding box center [480, 58] width 49 height 7
click at [491, 131] on div "Archive When a desk is archived it's not active in any user-facing features. Yo…" at bounding box center [484, 145] width 71 height 39
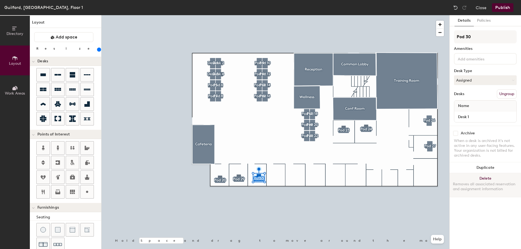
click at [482, 196] on button "Delete Removes all associated reservation and assignment information" at bounding box center [484, 185] width 71 height 24
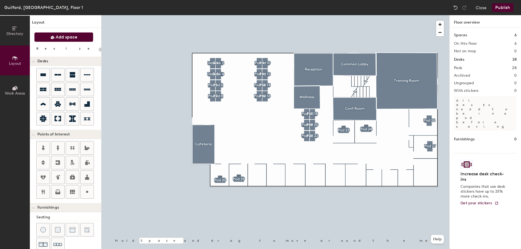
click at [73, 38] on span "Add space" at bounding box center [67, 36] width 22 height 5
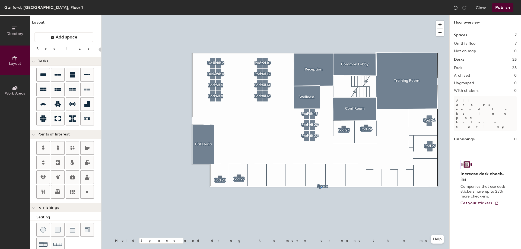
click at [321, 15] on div at bounding box center [275, 15] width 348 height 0
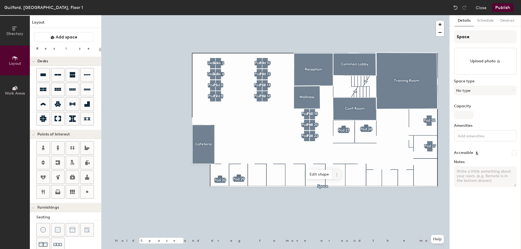
type input "20"
click at [334, 174] on span at bounding box center [336, 174] width 9 height 9
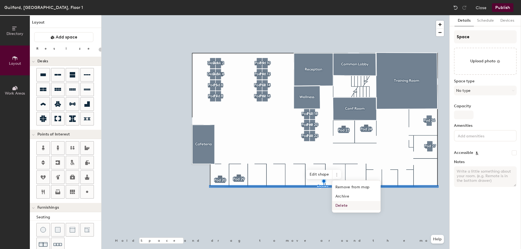
click at [340, 203] on span "Delete" at bounding box center [356, 205] width 48 height 9
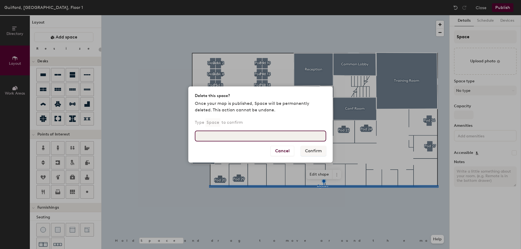
click at [245, 138] on input at bounding box center [260, 136] width 131 height 11
type input "space"
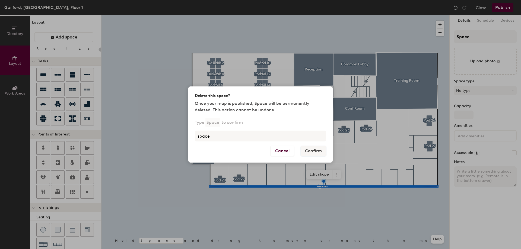
click at [281, 211] on div "Delete this space? Once your map is published, Space will be permanently delete…" at bounding box center [260, 124] width 521 height 249
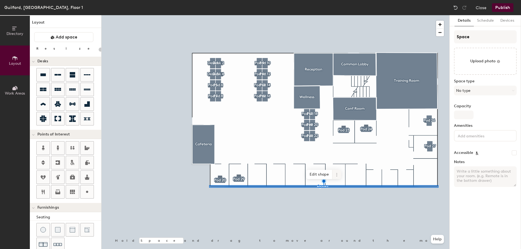
click at [338, 174] on icon at bounding box center [336, 175] width 4 height 4
click at [337, 206] on span "Delete" at bounding box center [356, 205] width 48 height 9
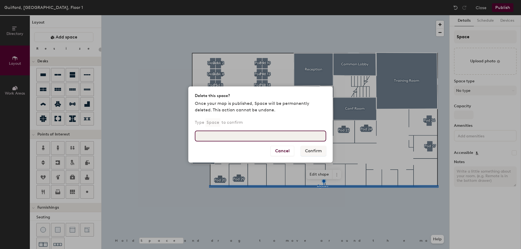
click at [224, 132] on input at bounding box center [260, 136] width 131 height 11
type input "Space"
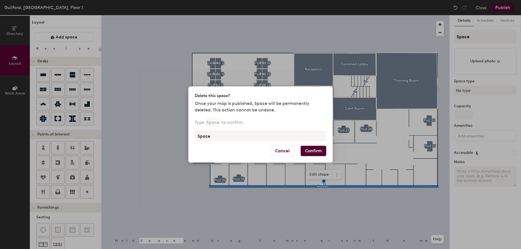
click at [311, 148] on button "Confirm" at bounding box center [312, 151] width 25 height 10
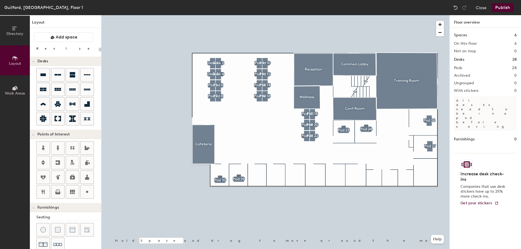
click at [221, 15] on div at bounding box center [275, 15] width 348 height 0
type input "220"
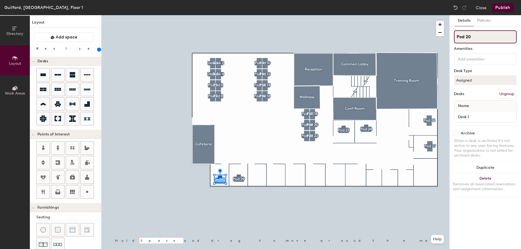
click at [481, 34] on input "Pod 20" at bounding box center [485, 36] width 63 height 13
type input "Pod 28"
click at [43, 72] on icon at bounding box center [43, 75] width 7 height 7
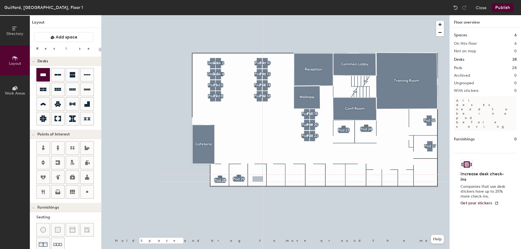
type input "220"
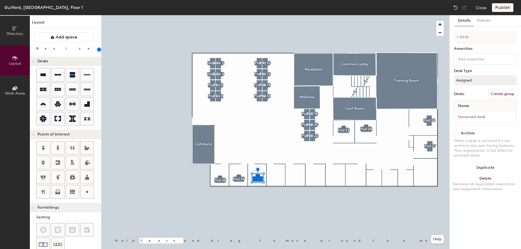
click at [504, 91] on button "Create group" at bounding box center [502, 93] width 28 height 9
click at [476, 32] on input "Pod 29" at bounding box center [485, 36] width 63 height 13
type input "Pod 30"
click at [277, 15] on div at bounding box center [275, 15] width 348 height 0
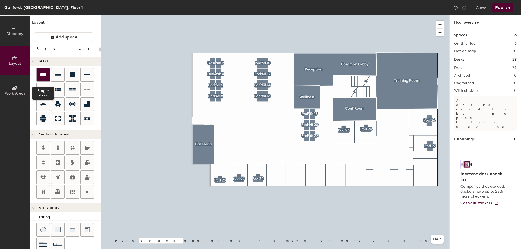
click at [45, 73] on icon at bounding box center [43, 75] width 7 height 7
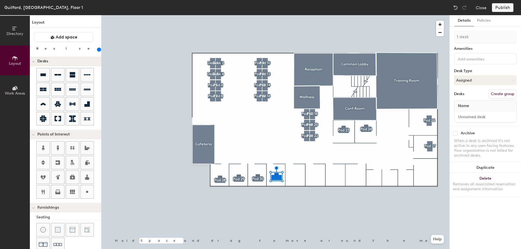
click at [283, 15] on div at bounding box center [275, 15] width 348 height 0
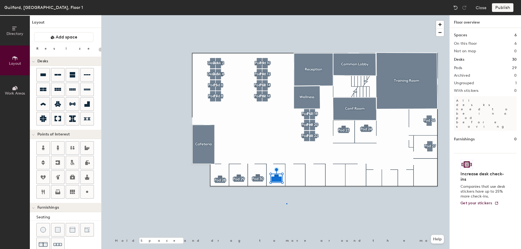
click at [286, 15] on div at bounding box center [275, 15] width 348 height 0
click at [258, 15] on div at bounding box center [275, 15] width 348 height 0
type input "220"
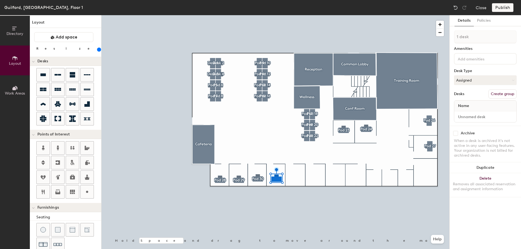
click at [500, 91] on button "Create group" at bounding box center [502, 93] width 28 height 9
type input "Pod 31"
click at [476, 82] on button "Assigned" at bounding box center [485, 80] width 63 height 10
click at [467, 111] on div "Hoteled" at bounding box center [481, 113] width 54 height 8
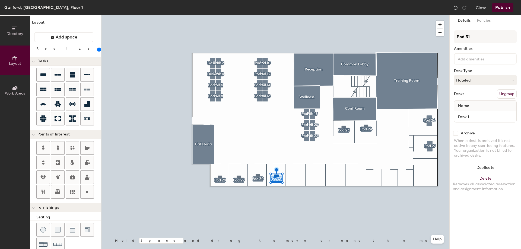
click at [469, 58] on input at bounding box center [480, 58] width 49 height 7
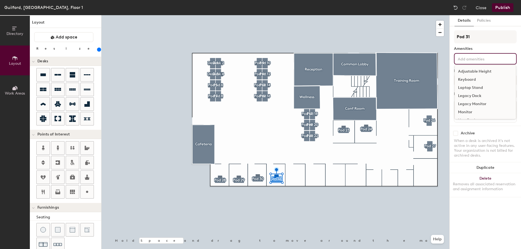
click at [469, 70] on div "Adjustable Height" at bounding box center [484, 72] width 61 height 8
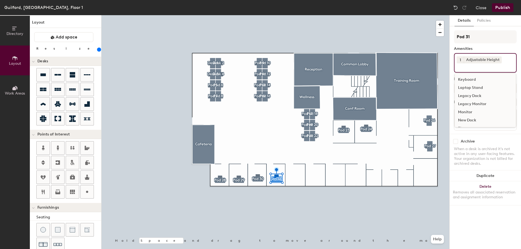
click at [468, 79] on div "Keyboard" at bounding box center [484, 80] width 61 height 8
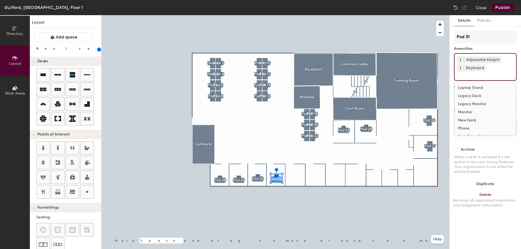
click at [467, 112] on div "Monitor" at bounding box center [484, 112] width 61 height 8
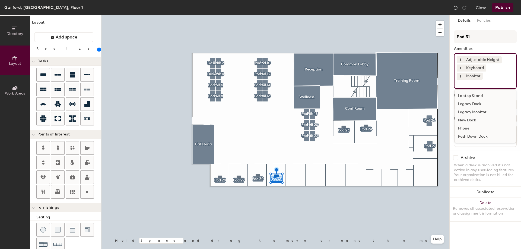
click at [303, 15] on div at bounding box center [275, 15] width 348 height 0
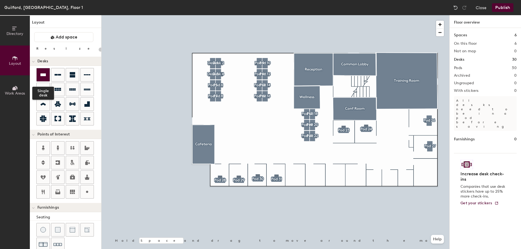
click at [45, 72] on icon at bounding box center [43, 75] width 7 height 7
type input "220"
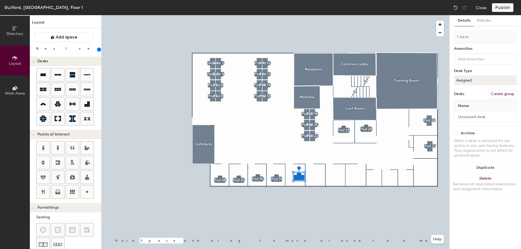
click at [501, 91] on button "Create group" at bounding box center [502, 93] width 28 height 9
type input "Pod 32"
click at [479, 60] on input at bounding box center [480, 58] width 49 height 7
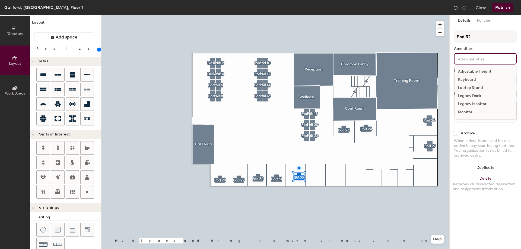
click at [479, 70] on div "Adjustable Height" at bounding box center [484, 72] width 61 height 8
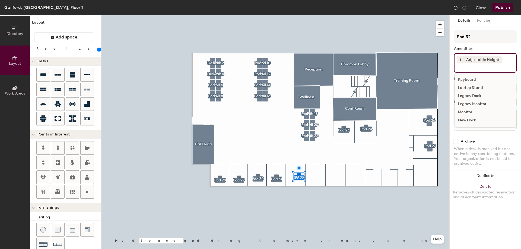
click at [470, 77] on div "Keyboard" at bounding box center [484, 80] width 61 height 8
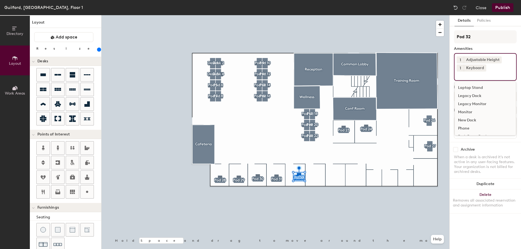
click at [469, 110] on div "Monitor" at bounding box center [484, 112] width 61 height 8
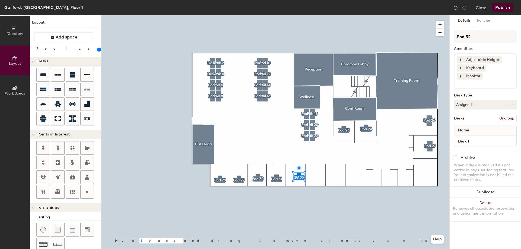
click at [503, 155] on div "Archive" at bounding box center [485, 157] width 63 height 5
click at [66, 35] on span "Add space" at bounding box center [67, 36] width 22 height 5
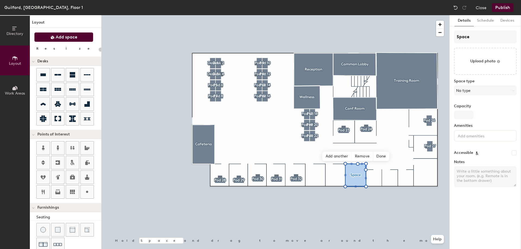
type input "20"
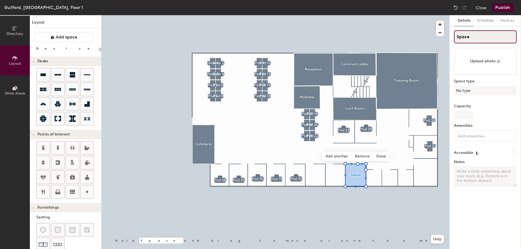
click at [437, 38] on div "Directory Layout Work Areas Layout Add space Resize Desks Points of Interest Fu…" at bounding box center [260, 132] width 521 height 234
type input "I"
type input "20"
type input "IT"
type input "20"
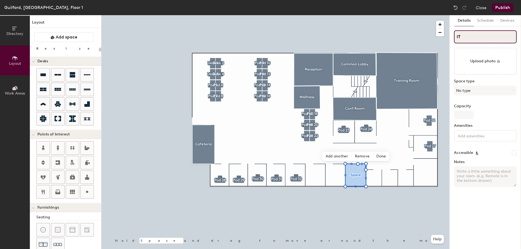
type input "IT"
type input "20"
type input "IT R"
type input "20"
type input "IT Ro"
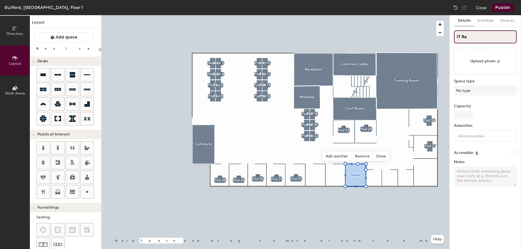
type input "20"
type input "IT Roo"
type input "20"
type input "IT Room"
type input "20"
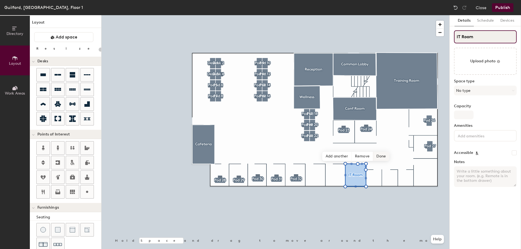
type input "IT Room"
click at [382, 155] on span "Done" at bounding box center [381, 156] width 16 height 9
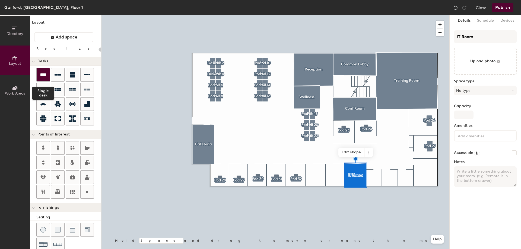
click at [42, 72] on icon at bounding box center [43, 75] width 7 height 7
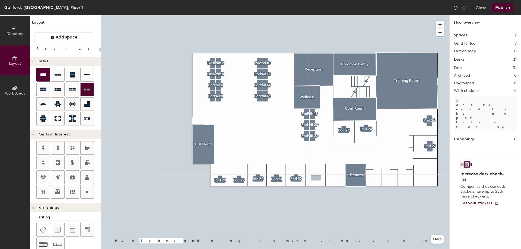
type input "220"
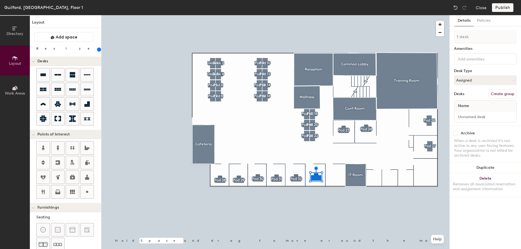
click at [499, 94] on button "Create group" at bounding box center [502, 93] width 28 height 9
click at [478, 38] on input "Pod 32" at bounding box center [485, 36] width 63 height 13
type input "Pod 33"
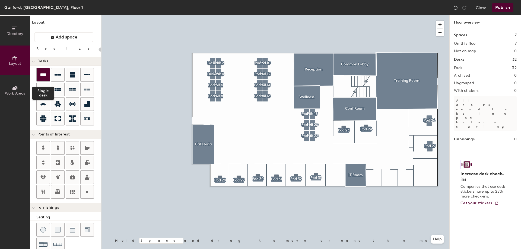
click at [40, 74] on icon at bounding box center [43, 75] width 7 height 7
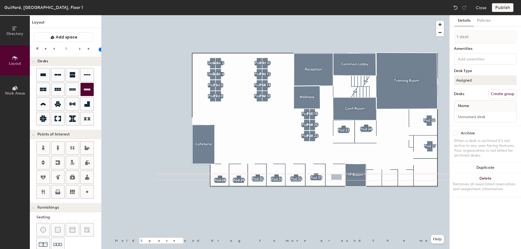
type input "220"
click at [503, 92] on button "Create group" at bounding box center [502, 93] width 28 height 9
type input "Pod 34"
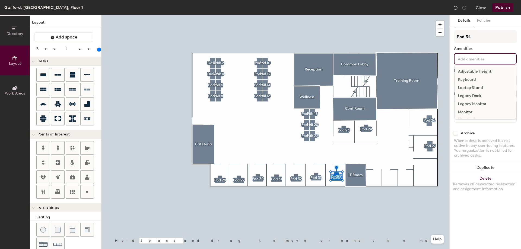
click at [475, 57] on input at bounding box center [480, 58] width 49 height 7
click at [471, 70] on div "Adjustable Height" at bounding box center [484, 72] width 61 height 8
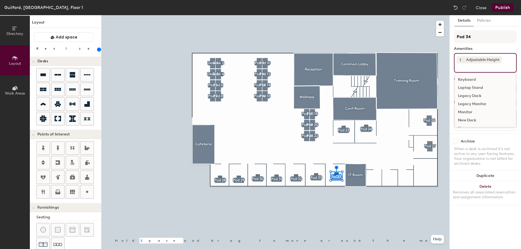
click at [469, 80] on div "Keyboard" at bounding box center [484, 80] width 61 height 8
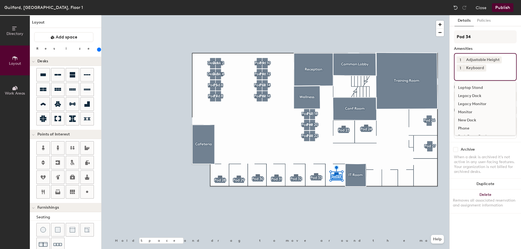
click at [468, 112] on div "Monitor" at bounding box center [484, 112] width 61 height 8
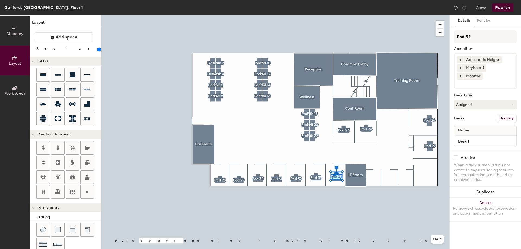
click at [473, 140] on div "Pod 34 Amenities 1 Adjustable Height 1 Keyboard 1 Monitor Desk Type Assigned De…" at bounding box center [485, 90] width 63 height 120
click at [478, 100] on button "Assigned" at bounding box center [485, 105] width 63 height 10
click at [468, 134] on div "Hoteled" at bounding box center [481, 138] width 54 height 8
click at [478, 155] on div "Archive" at bounding box center [485, 157] width 63 height 5
click at [316, 15] on div at bounding box center [275, 15] width 348 height 0
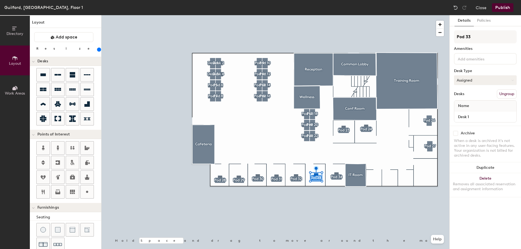
click at [487, 78] on button "Assigned" at bounding box center [485, 80] width 63 height 10
click at [471, 114] on div "Hoteled" at bounding box center [481, 113] width 54 height 8
click at [490, 137] on div "Archive When a desk is archived it's not active in any user-facing features. Yo…" at bounding box center [484, 145] width 71 height 39
click at [363, 15] on div at bounding box center [275, 15] width 348 height 0
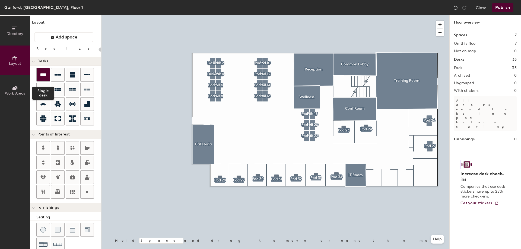
click at [43, 73] on icon at bounding box center [43, 75] width 7 height 7
type input "220"
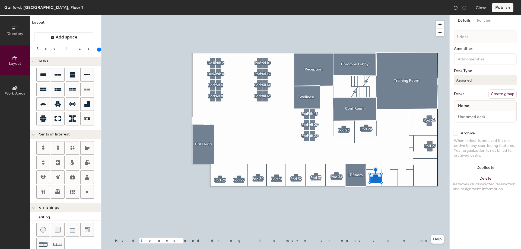
click at [498, 93] on button "Create group" at bounding box center [502, 93] width 28 height 9
type input "Pod 35"
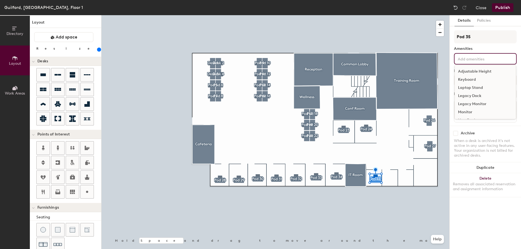
click at [478, 60] on input at bounding box center [480, 58] width 49 height 7
click at [473, 70] on div "Adjustable Height" at bounding box center [484, 72] width 61 height 8
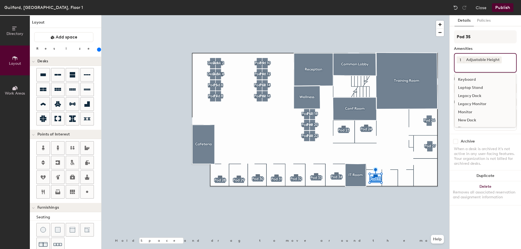
click at [469, 79] on div "Keyboard" at bounding box center [484, 80] width 61 height 8
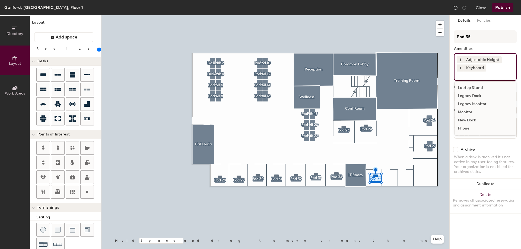
click at [461, 110] on div "Monitor" at bounding box center [484, 112] width 61 height 8
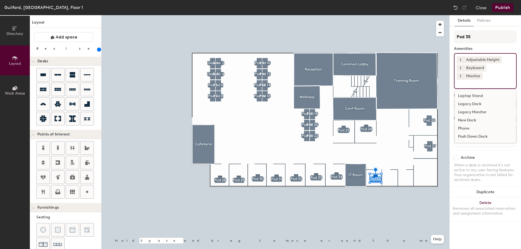
click at [489, 150] on div "Archive When a desk is archived it's not active in any user-facing features. Yo…" at bounding box center [484, 169] width 71 height 39
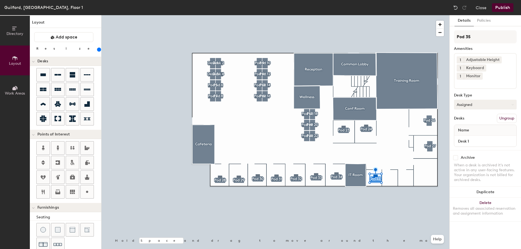
click at [469, 100] on button "Assigned" at bounding box center [485, 105] width 63 height 10
click at [472, 117] on div "Assigned" at bounding box center [481, 121] width 54 height 8
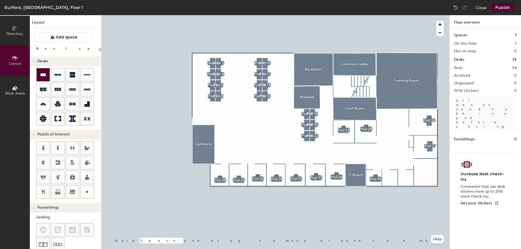
click at [44, 72] on icon at bounding box center [43, 75] width 7 height 7
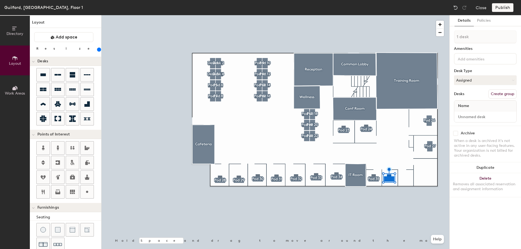
click at [513, 93] on button "Create group" at bounding box center [502, 93] width 28 height 9
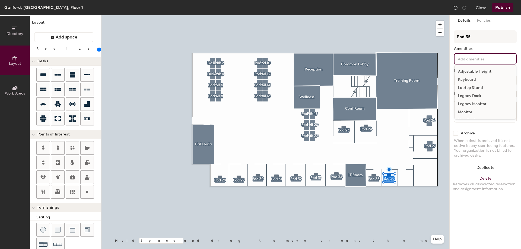
click at [477, 60] on input at bounding box center [480, 58] width 49 height 7
click at [472, 72] on div "Adjustable Height" at bounding box center [484, 72] width 61 height 8
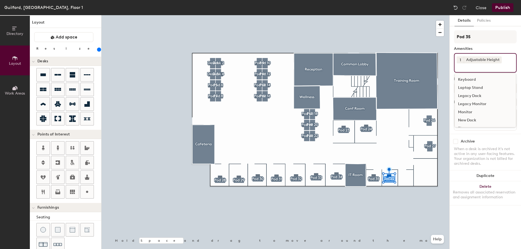
click at [469, 78] on div "Keyboard" at bounding box center [484, 80] width 61 height 8
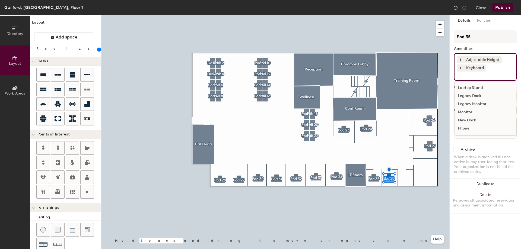
click at [463, 111] on div "Monitor" at bounding box center [484, 112] width 61 height 8
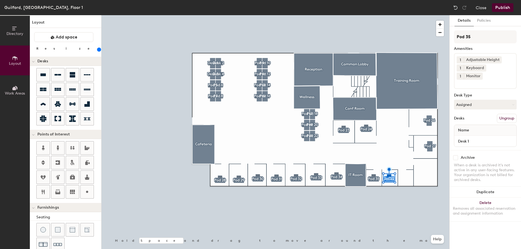
click at [488, 140] on div "Pod 35 Amenities 1 Adjustable Height 1 Keyboard 1 Monitor Desk Type Assigned De…" at bounding box center [485, 90] width 63 height 120
click at [44, 73] on icon at bounding box center [43, 75] width 7 height 7
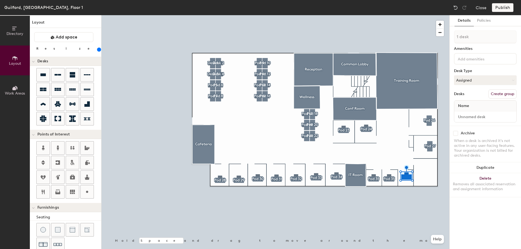
click at [501, 94] on button "Create group" at bounding box center [502, 93] width 28 height 9
click at [471, 56] on input at bounding box center [480, 58] width 49 height 7
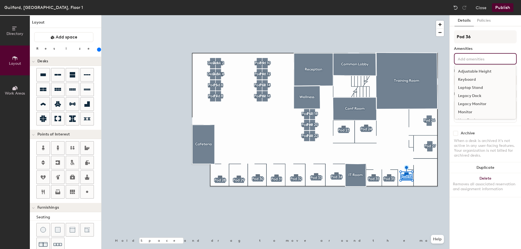
click at [470, 70] on div "Adjustable Height" at bounding box center [484, 72] width 61 height 8
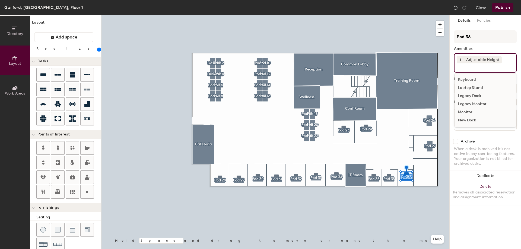
click at [468, 77] on div "Keyboard" at bounding box center [484, 80] width 61 height 8
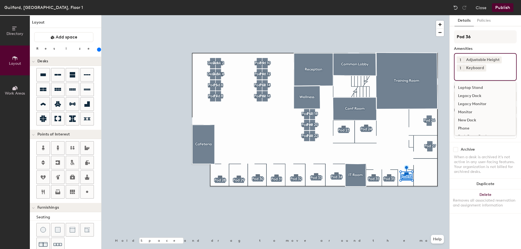
click at [465, 109] on div "Monitor" at bounding box center [484, 112] width 61 height 8
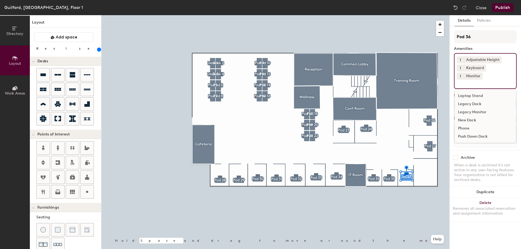
click at [491, 155] on div "Archive" at bounding box center [485, 157] width 63 height 5
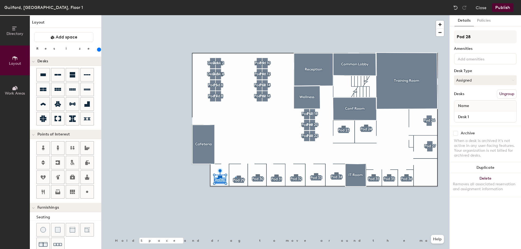
click at [235, 15] on div at bounding box center [275, 15] width 348 height 0
click at [376, 15] on div at bounding box center [275, 15] width 348 height 0
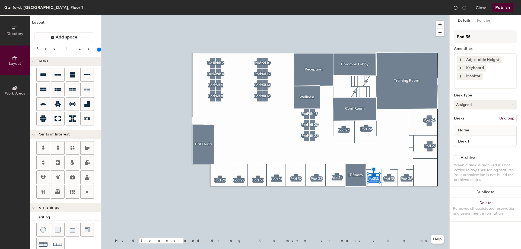
click at [385, 15] on div at bounding box center [275, 15] width 348 height 0
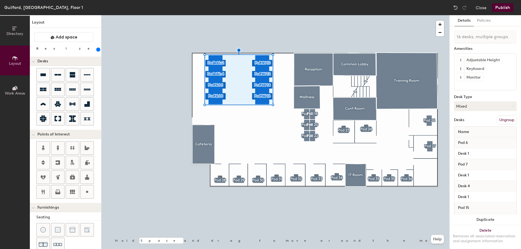
drag, startPoint x: 64, startPoint y: 49, endPoint x: 72, endPoint y: 50, distance: 8.2
click at [98, 50] on input "range" at bounding box center [98, 49] width 0 height 4
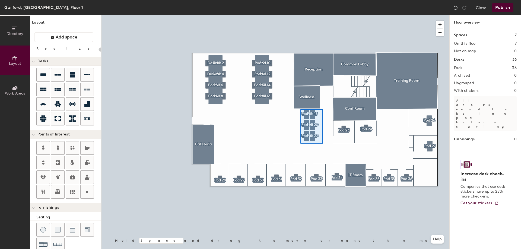
click at [300, 15] on div at bounding box center [275, 15] width 348 height 0
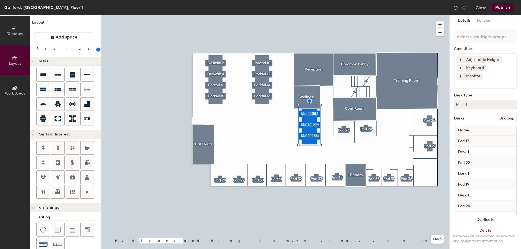
drag, startPoint x: 64, startPoint y: 49, endPoint x: 73, endPoint y: 47, distance: 9.6
click at [98, 47] on input "range" at bounding box center [98, 49] width 0 height 4
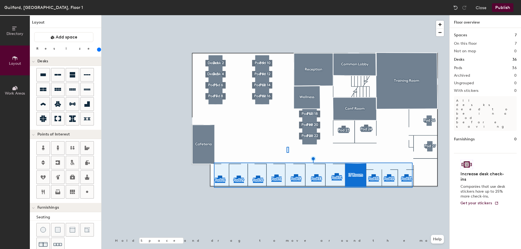
click at [286, 15] on div at bounding box center [275, 15] width 348 height 0
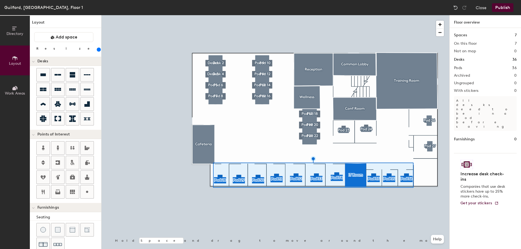
click at [98, 48] on input "range" at bounding box center [98, 49] width 0 height 4
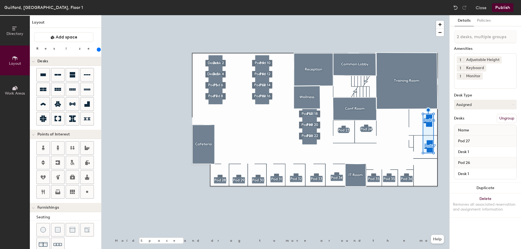
drag, startPoint x: 63, startPoint y: 49, endPoint x: 66, endPoint y: 48, distance: 3.0
type input "260"
click at [98, 48] on input "range" at bounding box center [98, 49] width 0 height 4
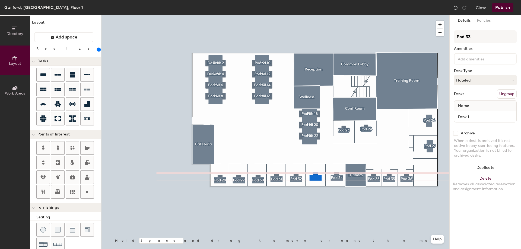
click at [339, 15] on div at bounding box center [275, 15] width 348 height 0
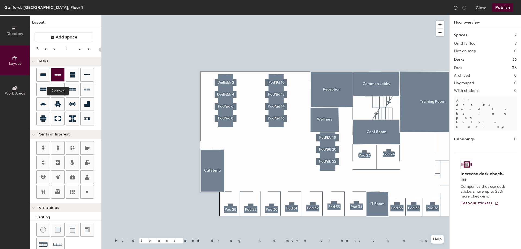
click at [58, 75] on icon at bounding box center [57, 75] width 7 height 7
type input "340"
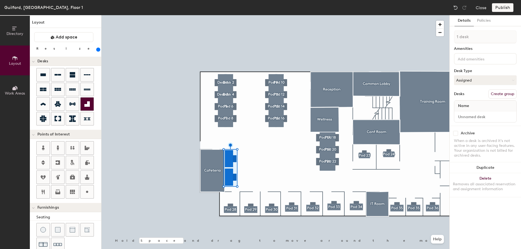
type input "1 desk"
click at [499, 94] on button "Create group" at bounding box center [502, 93] width 28 height 9
click at [472, 78] on button "Assigned" at bounding box center [485, 80] width 63 height 10
click at [467, 110] on div "Hoteled" at bounding box center [481, 113] width 54 height 8
click at [227, 15] on div at bounding box center [275, 15] width 348 height 0
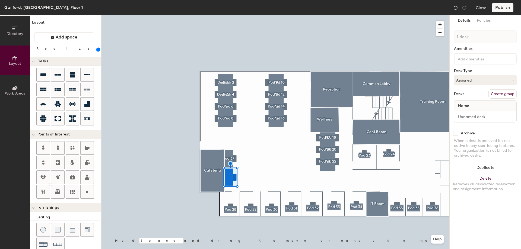
click at [499, 92] on button "Create group" at bounding box center [502, 93] width 28 height 9
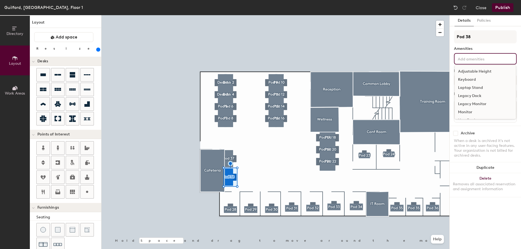
click at [478, 57] on input at bounding box center [480, 58] width 49 height 7
click at [474, 70] on div "Adjustable Height" at bounding box center [484, 72] width 61 height 8
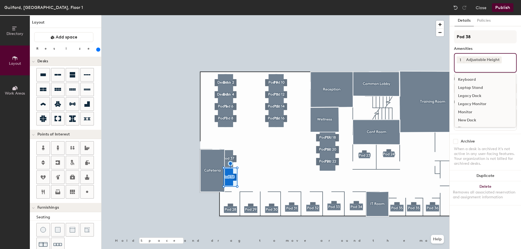
click at [466, 78] on div "Keyboard" at bounding box center [484, 80] width 61 height 8
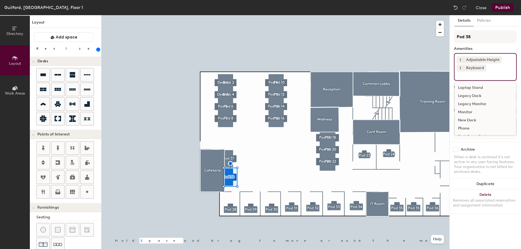
click at [467, 111] on div "Monitor" at bounding box center [484, 112] width 61 height 8
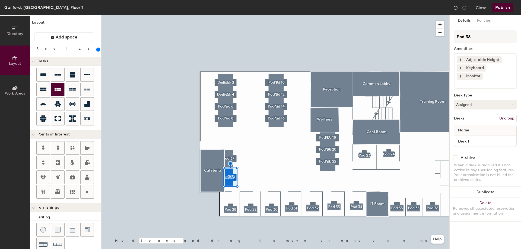
click at [56, 88] on icon at bounding box center [57, 89] width 7 height 7
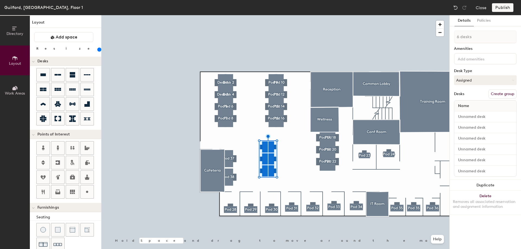
drag, startPoint x: 73, startPoint y: 49, endPoint x: 63, endPoint y: 49, distance: 9.5
click at [98, 49] on input "range" at bounding box center [98, 49] width 0 height 4
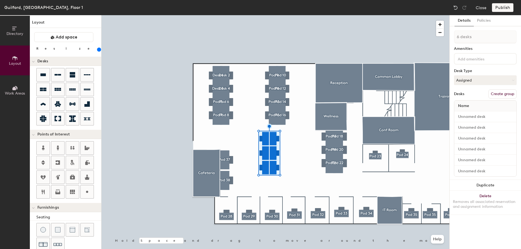
click at [98, 49] on input "range" at bounding box center [98, 49] width 0 height 4
click at [294, 15] on div at bounding box center [275, 15] width 348 height 0
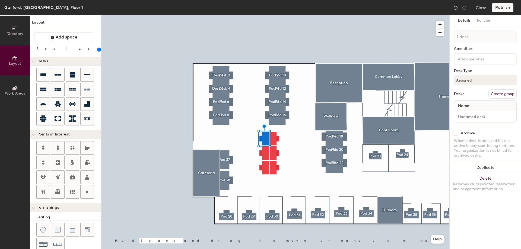
click at [500, 91] on button "Create group" at bounding box center [502, 93] width 28 height 9
click at [468, 60] on input at bounding box center [480, 58] width 49 height 7
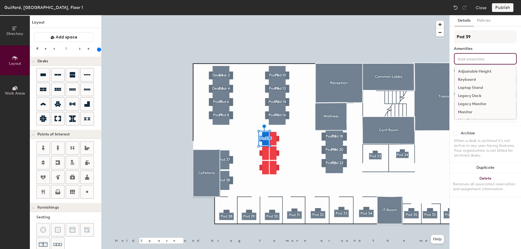
click at [467, 70] on div "Adjustable Height" at bounding box center [484, 72] width 61 height 8
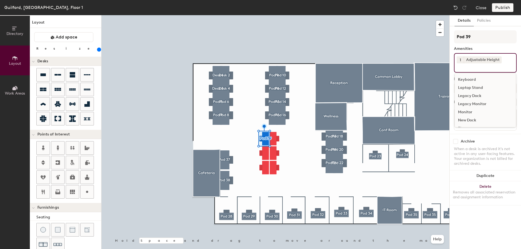
click at [466, 79] on div "Keyboard" at bounding box center [484, 80] width 61 height 8
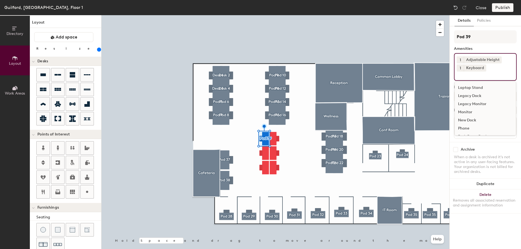
click at [469, 110] on div "Monitor" at bounding box center [484, 112] width 61 height 8
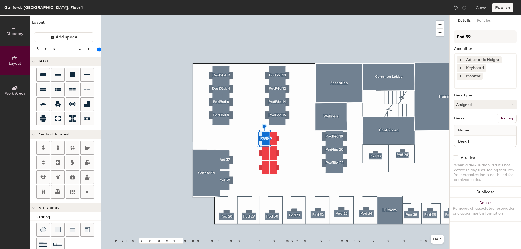
click at [495, 167] on div "When a desk is archived it's not active in any user-facing features. Your organ…" at bounding box center [485, 173] width 63 height 20
click at [473, 100] on button "Assigned" at bounding box center [485, 105] width 63 height 10
click at [470, 134] on div "Hoteled" at bounding box center [481, 138] width 54 height 8
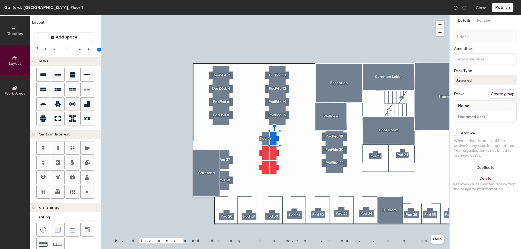
click at [508, 94] on button "Create group" at bounding box center [502, 93] width 28 height 9
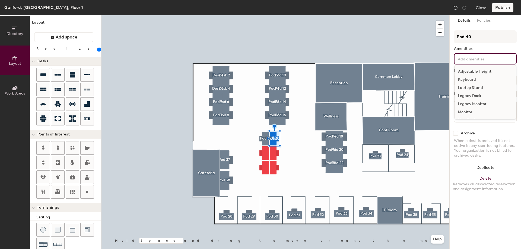
click at [467, 61] on input at bounding box center [480, 58] width 49 height 7
click at [466, 71] on div "Adjustable Height" at bounding box center [484, 72] width 61 height 8
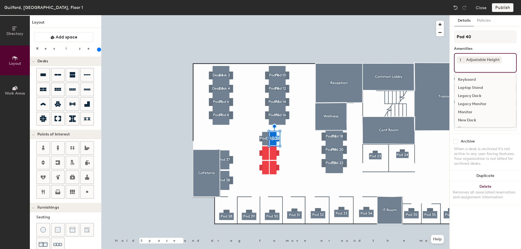
click at [464, 76] on div "Keyboard" at bounding box center [484, 80] width 61 height 8
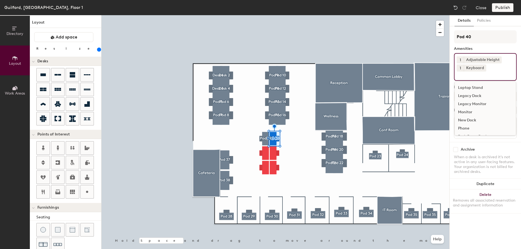
click at [466, 111] on div "Monitor" at bounding box center [484, 112] width 61 height 8
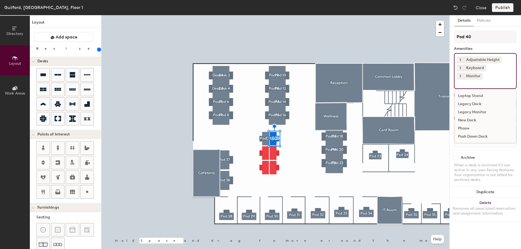
click at [485, 150] on div "Archive When a desk is archived it's not active in any user-facing features. Yo…" at bounding box center [484, 169] width 71 height 39
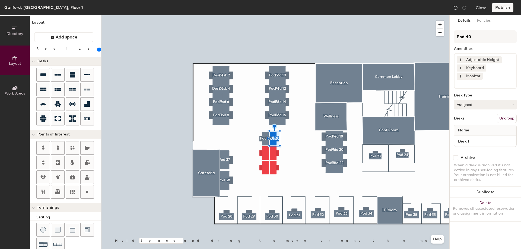
click at [474, 100] on button "Assigned" at bounding box center [485, 105] width 63 height 10
click at [470, 134] on div "Hoteled" at bounding box center [481, 138] width 54 height 8
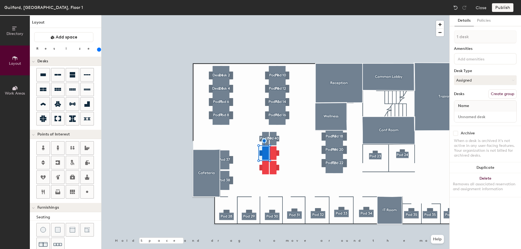
click at [499, 90] on button "Create group" at bounding box center [502, 93] width 28 height 9
click at [470, 60] on input at bounding box center [480, 58] width 49 height 7
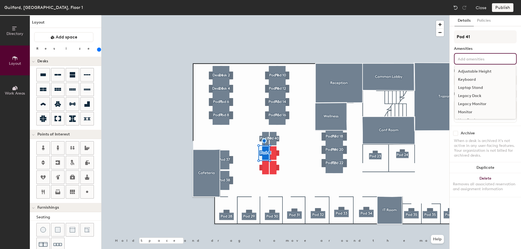
click at [469, 72] on div "Adjustable Height" at bounding box center [484, 72] width 61 height 8
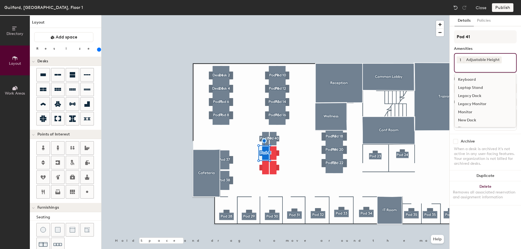
click at [468, 78] on div "Keyboard" at bounding box center [484, 80] width 61 height 8
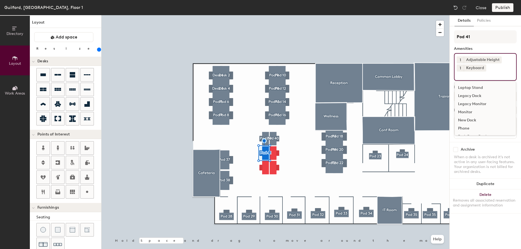
click at [460, 110] on div "Monitor" at bounding box center [484, 112] width 61 height 8
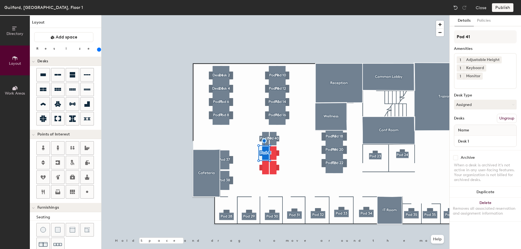
click at [501, 150] on div "Archive When a desk is archived it's not active in any user-facing features. Yo…" at bounding box center [484, 169] width 71 height 39
click at [483, 100] on button "Assigned" at bounding box center [485, 105] width 63 height 10
click at [464, 134] on div "Hoteled" at bounding box center [481, 138] width 54 height 8
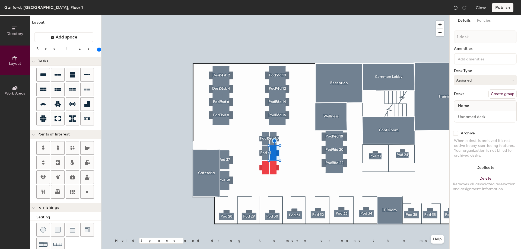
click at [499, 93] on button "Create group" at bounding box center [502, 93] width 28 height 9
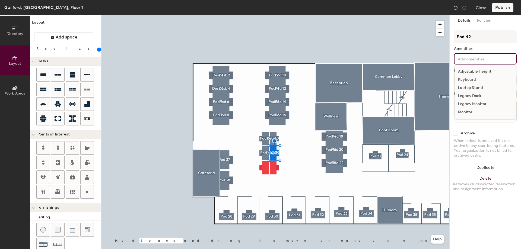
click at [468, 61] on input at bounding box center [480, 58] width 49 height 7
click at [468, 68] on div "Adjustable Height" at bounding box center [484, 72] width 61 height 8
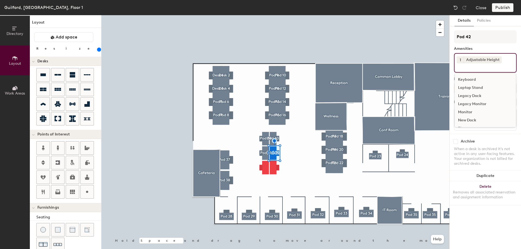
click at [467, 77] on div "Keyboard" at bounding box center [484, 80] width 61 height 8
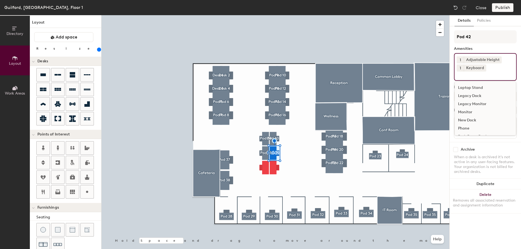
click at [463, 110] on div "Monitor" at bounding box center [484, 112] width 61 height 8
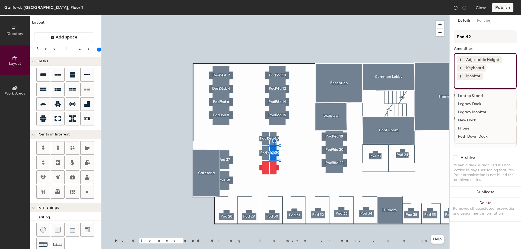
drag, startPoint x: 490, startPoint y: 149, endPoint x: 491, endPoint y: 144, distance: 5.0
click at [490, 150] on div "Archive When a desk is archived it's not active in any user-facing features. Yo…" at bounding box center [484, 169] width 71 height 39
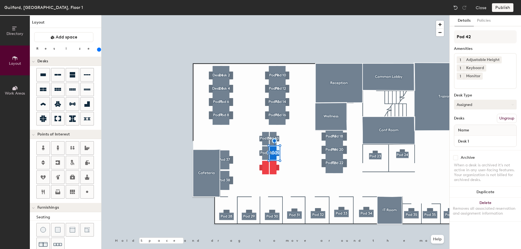
click at [473, 100] on button "Assigned" at bounding box center [485, 105] width 63 height 10
click at [466, 134] on div "Hoteled" at bounding box center [481, 138] width 54 height 8
click at [266, 15] on div at bounding box center [275, 15] width 348 height 0
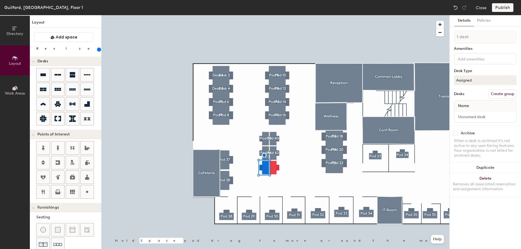
click at [497, 91] on button "Create group" at bounding box center [502, 93] width 28 height 9
click at [474, 57] on input at bounding box center [480, 58] width 49 height 7
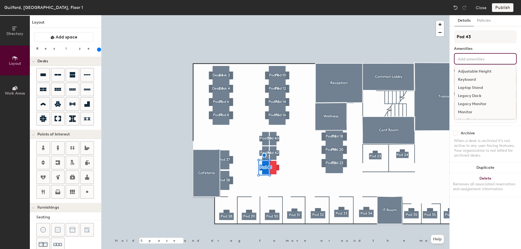
click at [473, 69] on div "Adjustable Height" at bounding box center [484, 72] width 61 height 8
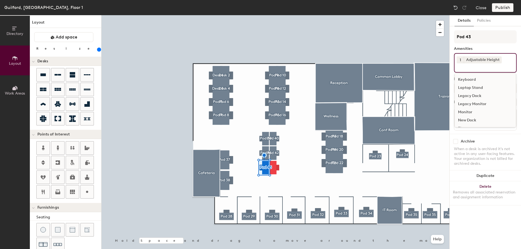
click at [467, 77] on div "Keyboard" at bounding box center [484, 80] width 61 height 8
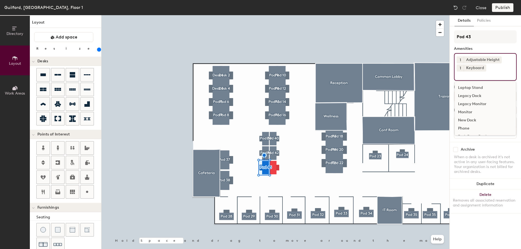
drag, startPoint x: 464, startPoint y: 110, endPoint x: 461, endPoint y: 109, distance: 3.3
click at [464, 109] on div "Monitor" at bounding box center [484, 112] width 61 height 8
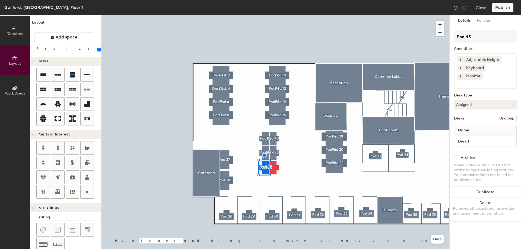
click at [272, 15] on div at bounding box center [275, 15] width 348 height 0
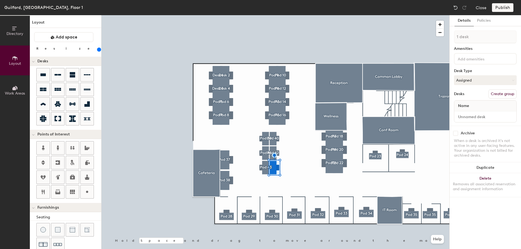
click at [506, 91] on button "Create group" at bounding box center [502, 93] width 28 height 9
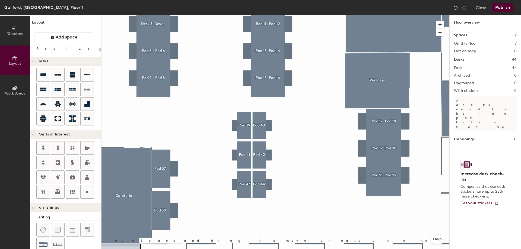
drag, startPoint x: 58, startPoint y: 87, endPoint x: 65, endPoint y: 91, distance: 7.9
click at [59, 87] on icon at bounding box center [57, 89] width 7 height 7
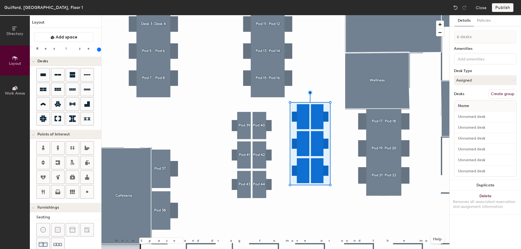
drag, startPoint x: 72, startPoint y: 48, endPoint x: 65, endPoint y: 47, distance: 7.9
click at [98, 47] on input "range" at bounding box center [98, 49] width 0 height 4
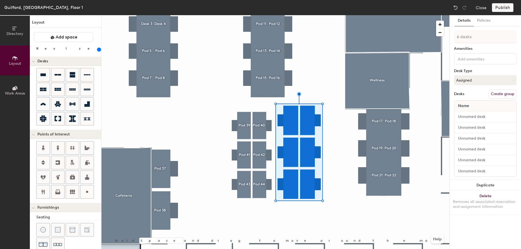
click at [98, 48] on input "range" at bounding box center [98, 49] width 0 height 4
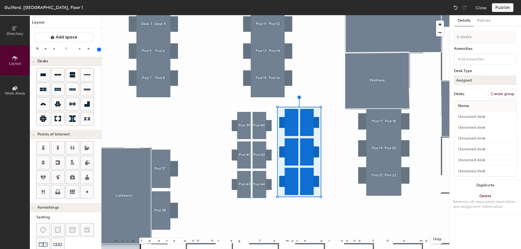
click at [335, 15] on div at bounding box center [275, 15] width 348 height 0
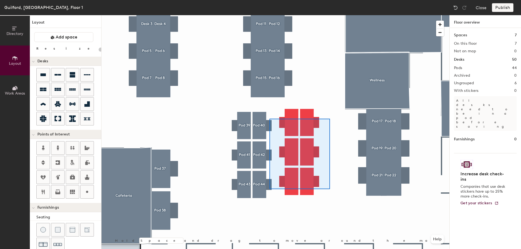
click at [269, 15] on div at bounding box center [275, 15] width 348 height 0
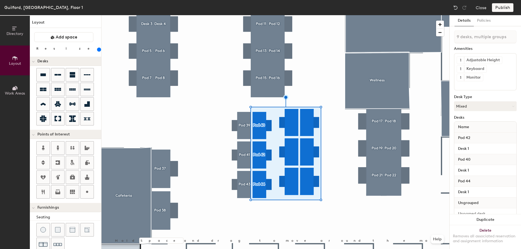
click at [330, 15] on div at bounding box center [275, 15] width 348 height 0
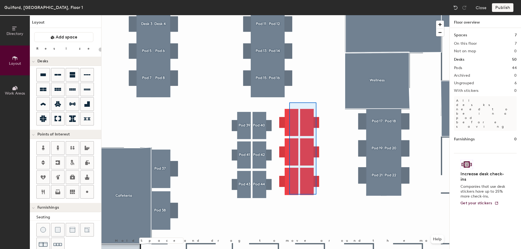
type input "240"
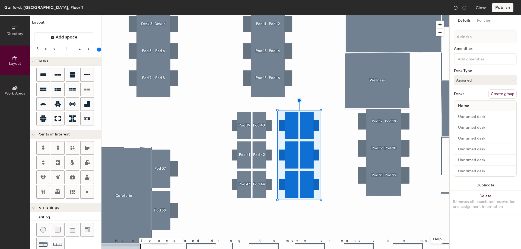
type input "1 desk"
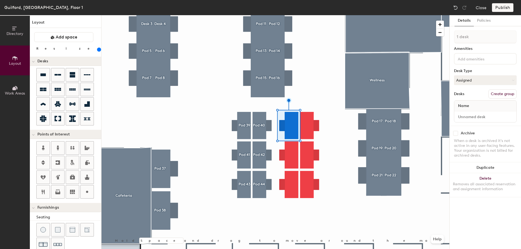
click at [495, 91] on button "Create group" at bounding box center [502, 93] width 28 height 9
click at [479, 57] on input at bounding box center [480, 58] width 49 height 7
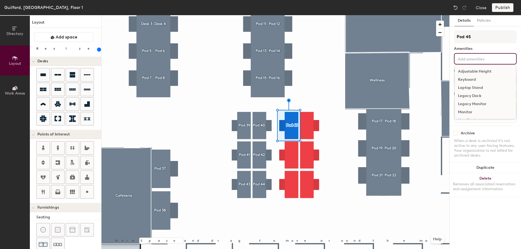
click at [474, 69] on div "Adjustable Height" at bounding box center [484, 72] width 61 height 8
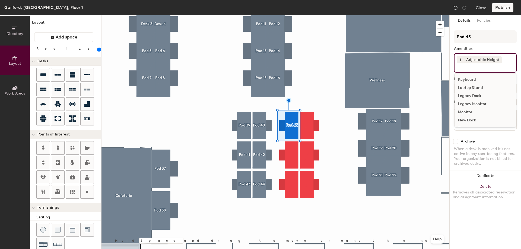
click at [471, 77] on div "Keyboard" at bounding box center [484, 80] width 61 height 8
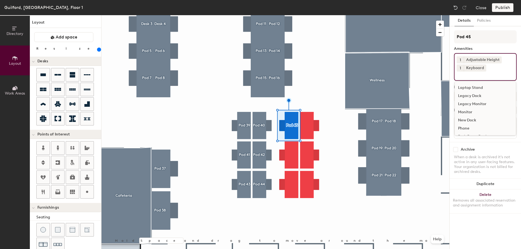
click at [468, 111] on div "Monitor" at bounding box center [484, 112] width 61 height 8
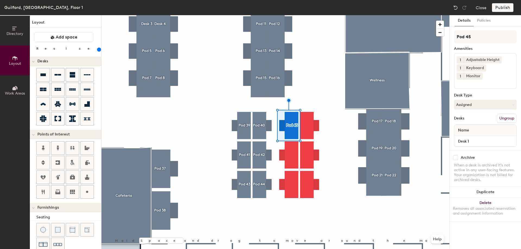
click at [484, 155] on div "Archive" at bounding box center [485, 157] width 63 height 5
click at [467, 100] on button "Assigned" at bounding box center [485, 105] width 63 height 10
click at [464, 134] on div "Hoteled" at bounding box center [481, 138] width 54 height 8
click at [306, 15] on div at bounding box center [275, 15] width 348 height 0
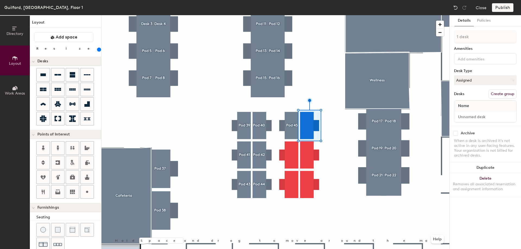
click at [503, 94] on button "Create group" at bounding box center [502, 93] width 28 height 9
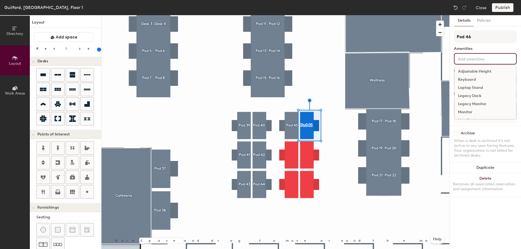
click at [480, 58] on input at bounding box center [480, 58] width 49 height 7
click at [478, 72] on div "Adjustable Height" at bounding box center [484, 72] width 61 height 8
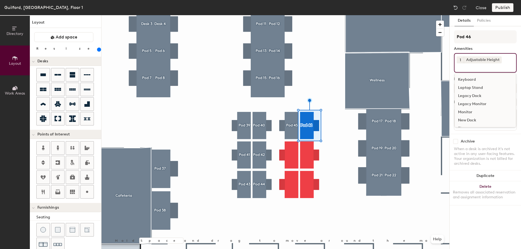
click at [470, 77] on div "Keyboard" at bounding box center [484, 80] width 61 height 8
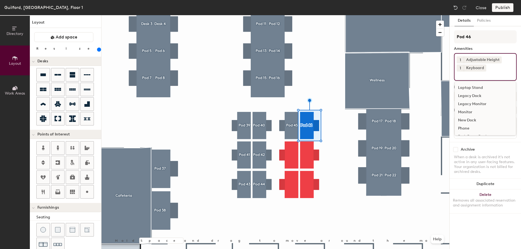
click at [471, 112] on div "Monitor" at bounding box center [484, 112] width 61 height 8
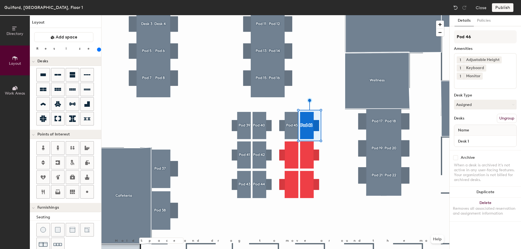
click at [489, 150] on div "Archive When a desk is archived it's not active in any user-facing features. Yo…" at bounding box center [484, 169] width 71 height 39
click at [475, 163] on div "When a desk is archived it's not active in any user-facing features. Your organ…" at bounding box center [485, 173] width 63 height 20
click at [486, 163] on div "When a desk is archived it's not active in any user-facing features. Your organ…" at bounding box center [485, 173] width 63 height 20
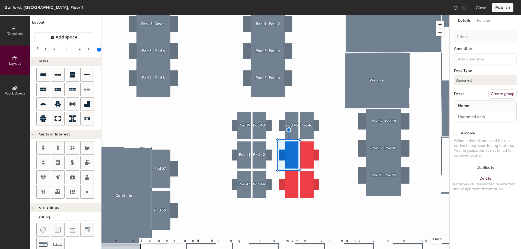
click at [511, 92] on button "Create group" at bounding box center [502, 93] width 28 height 9
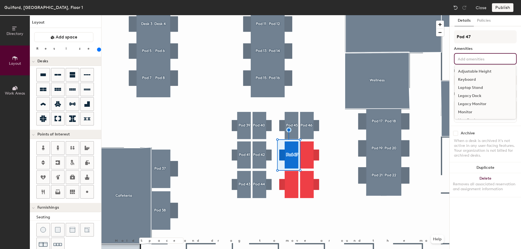
click at [479, 60] on input at bounding box center [480, 58] width 49 height 7
click at [475, 69] on div "Adjustable Height" at bounding box center [484, 72] width 61 height 8
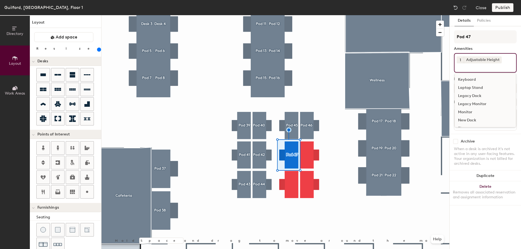
click at [473, 76] on div "Keyboard" at bounding box center [484, 80] width 61 height 8
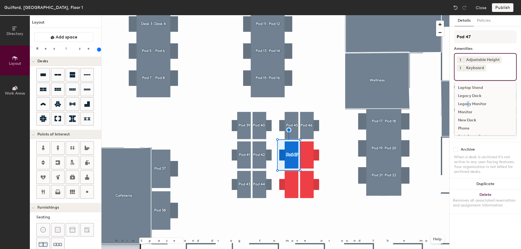
click at [467, 108] on div "Legacy Monitor" at bounding box center [484, 104] width 61 height 8
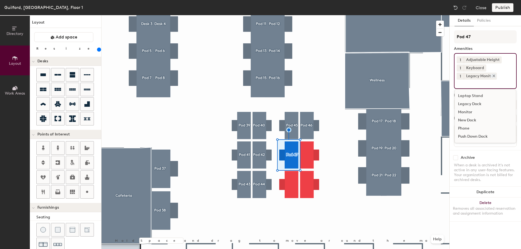
click at [494, 75] on icon at bounding box center [494, 76] width 4 height 4
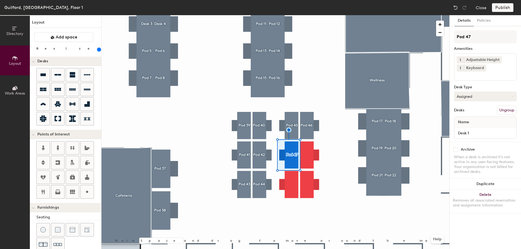
click at [473, 96] on button "Assigned" at bounding box center [485, 97] width 63 height 10
click at [468, 129] on div "Hoteled" at bounding box center [481, 130] width 54 height 8
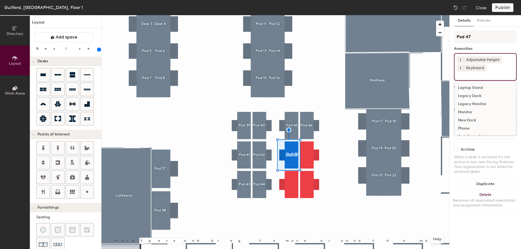
click at [467, 77] on input at bounding box center [480, 75] width 49 height 7
click at [472, 109] on div "Monitor" at bounding box center [484, 112] width 61 height 8
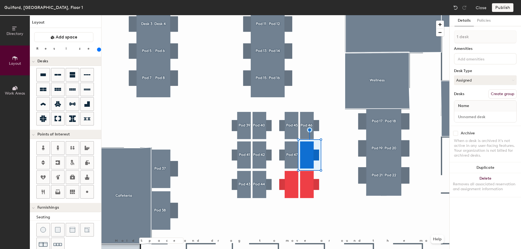
click at [502, 92] on button "Create group" at bounding box center [502, 93] width 28 height 9
click at [471, 60] on input at bounding box center [480, 58] width 49 height 7
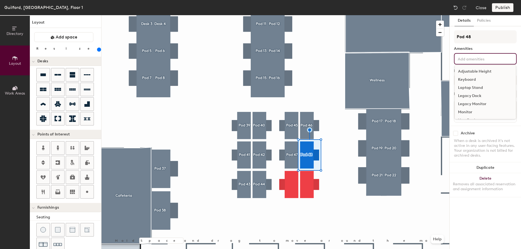
click at [470, 69] on div "Adjustable Height" at bounding box center [484, 72] width 61 height 8
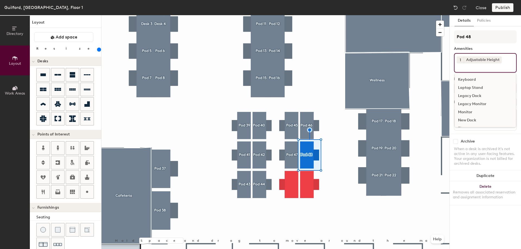
click at [465, 77] on div "Keyboard" at bounding box center [484, 80] width 61 height 8
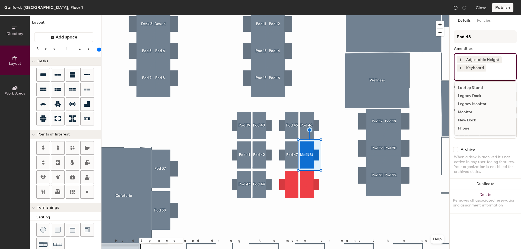
click at [464, 110] on div "Monitor" at bounding box center [484, 112] width 61 height 8
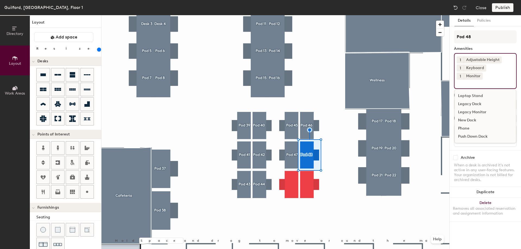
click at [494, 163] on div "When a desk is archived it's not active in any user-facing features. Your organ…" at bounding box center [485, 173] width 63 height 20
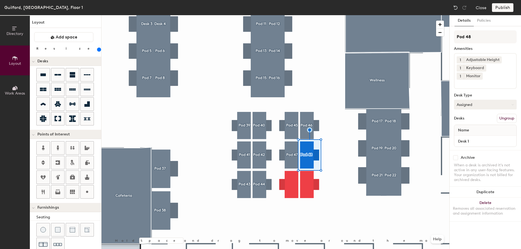
click at [480, 100] on button "Assigned" at bounding box center [485, 105] width 63 height 10
click at [475, 134] on div "Hoteled" at bounding box center [481, 138] width 54 height 8
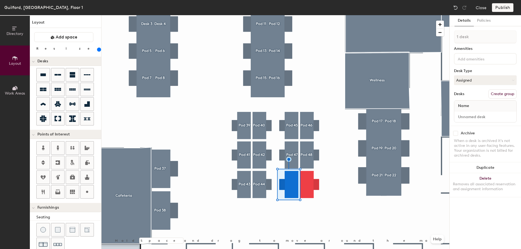
click at [501, 93] on button "Create group" at bounding box center [502, 93] width 28 height 9
click at [472, 58] on input at bounding box center [480, 58] width 49 height 7
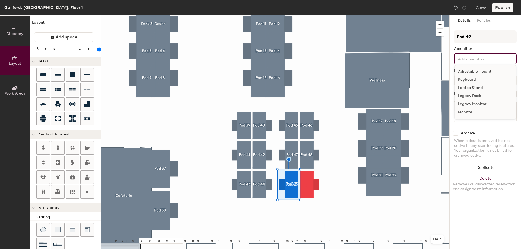
click at [473, 69] on div "Adjustable Height" at bounding box center [484, 72] width 61 height 8
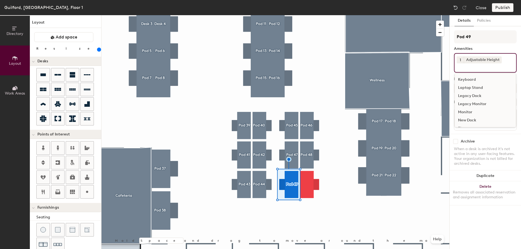
click at [468, 77] on div "Keyboard" at bounding box center [484, 80] width 61 height 8
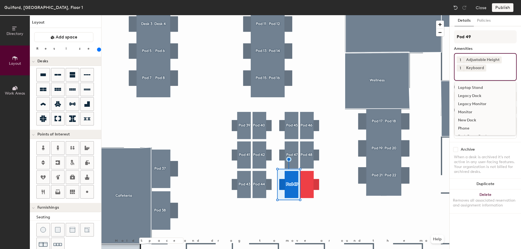
click at [464, 109] on div "Monitor" at bounding box center [484, 112] width 61 height 8
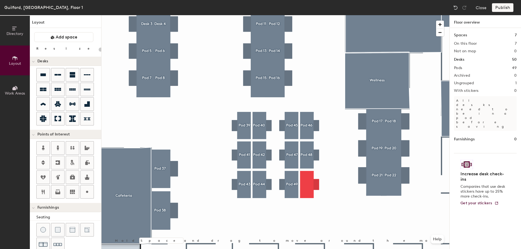
click at [311, 15] on div at bounding box center [275, 15] width 348 height 0
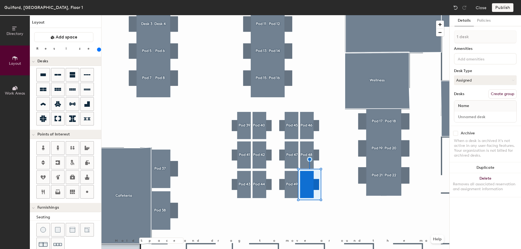
click at [500, 92] on button "Create group" at bounding box center [502, 93] width 28 height 9
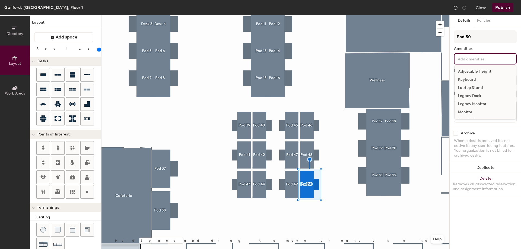
click at [485, 59] on input at bounding box center [480, 58] width 49 height 7
click at [483, 69] on div "Adjustable Height" at bounding box center [484, 72] width 61 height 8
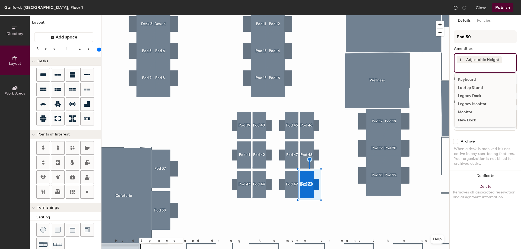
click at [469, 79] on div "Keyboard" at bounding box center [484, 80] width 61 height 8
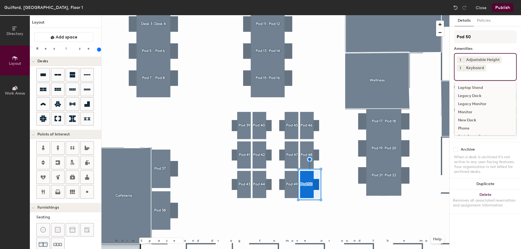
click at [467, 109] on div "Monitor" at bounding box center [484, 112] width 61 height 8
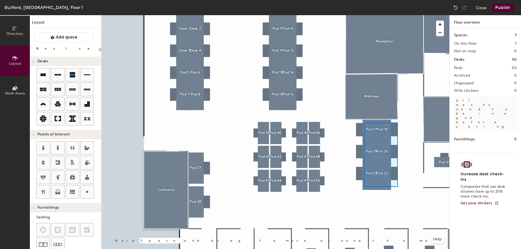
click at [364, 15] on div at bounding box center [275, 15] width 348 height 0
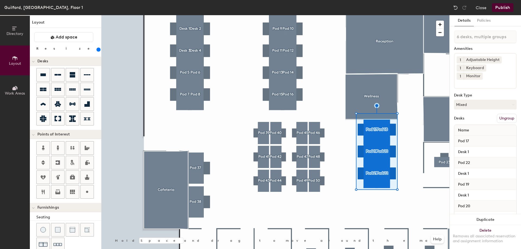
drag, startPoint x: 75, startPoint y: 49, endPoint x: 70, endPoint y: 50, distance: 4.3
click at [98, 50] on input "range" at bounding box center [98, 49] width 0 height 4
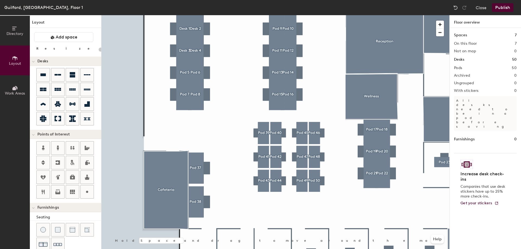
type input "20"
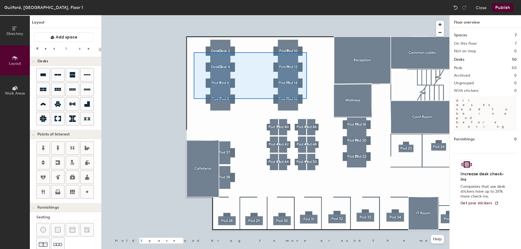
click at [194, 15] on div at bounding box center [275, 15] width 348 height 0
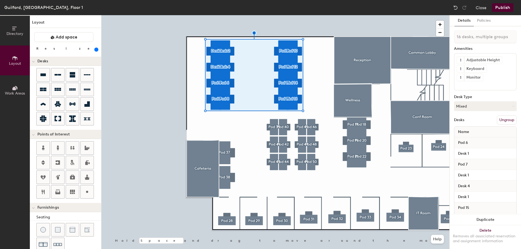
drag, startPoint x: 70, startPoint y: 49, endPoint x: 132, endPoint y: 43, distance: 62.1
click at [98, 47] on input "range" at bounding box center [98, 49] width 0 height 4
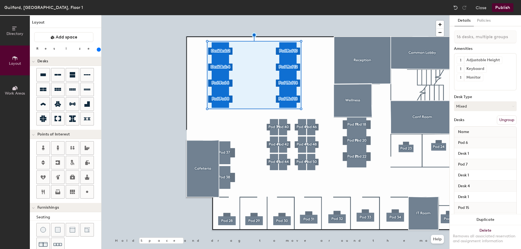
drag, startPoint x: 90, startPoint y: 47, endPoint x: 67, endPoint y: 49, distance: 23.4
click at [98, 49] on input "range" at bounding box center [98, 49] width 0 height 4
click at [368, 15] on div at bounding box center [275, 15] width 348 height 0
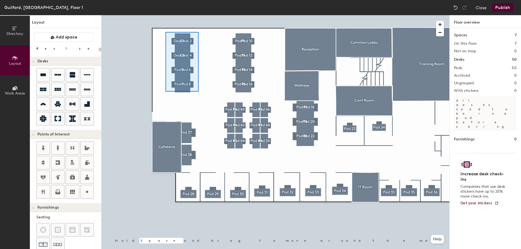
click at [165, 15] on div at bounding box center [275, 15] width 348 height 0
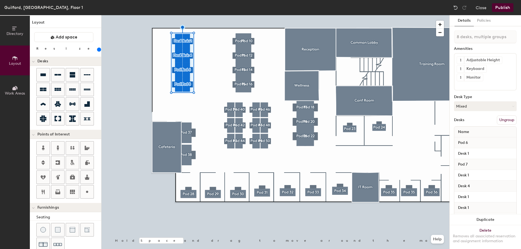
click at [98, 50] on input "range" at bounding box center [98, 49] width 0 height 4
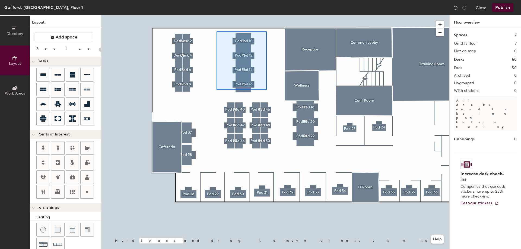
click at [216, 15] on div at bounding box center [275, 15] width 348 height 0
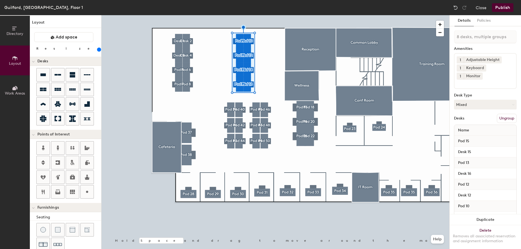
click at [98, 50] on input "range" at bounding box center [98, 49] width 0 height 4
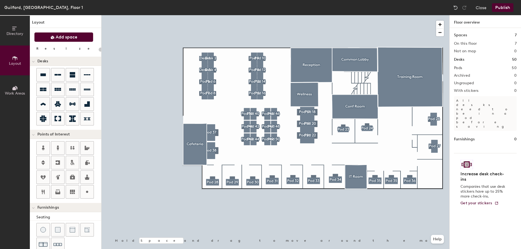
click at [66, 36] on span "Add space" at bounding box center [67, 36] width 22 height 5
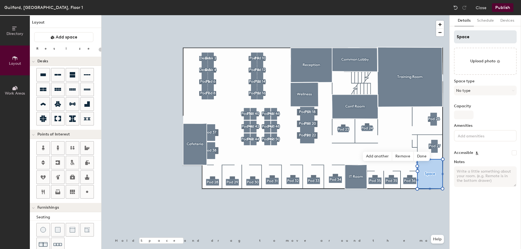
type input "20"
click at [439, 40] on div "Directory Layout Work Areas Layout Add space Resize Desks Points of Interest Fu…" at bounding box center [260, 132] width 521 height 234
type input "M"
type input "20"
type input "Ma"
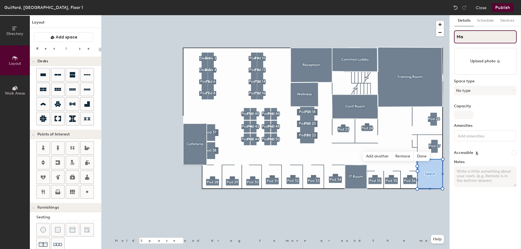
type input "20"
type input "Mar"
type input "20"
type input "Marke"
type input "20"
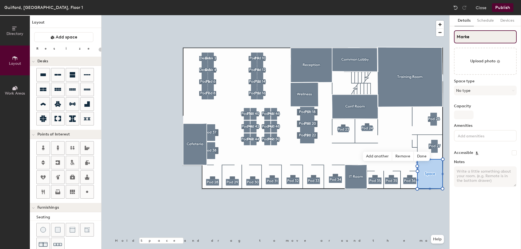
type input "Market"
type input "20"
type input "Marketi"
type input "20"
type input "Marketin"
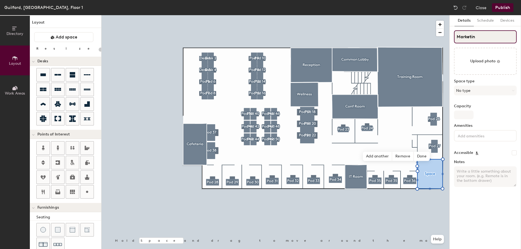
type input "20"
type input "Marketing"
type input "20"
type input "Marketing"
type input "20"
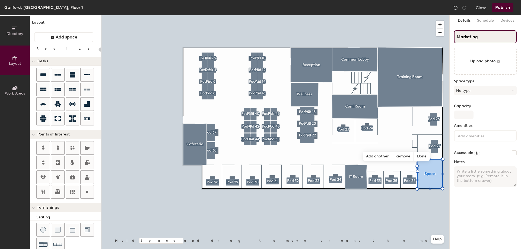
type input "Marketing S"
type input "20"
type input "Marketing St"
type input "20"
type input "Marketing Sto"
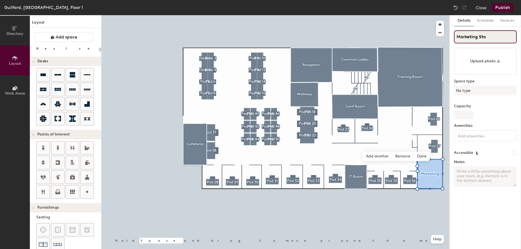
type input "20"
type input "Marketing Stor"
type input "20"
type input "Marketing Storag"
type input "20"
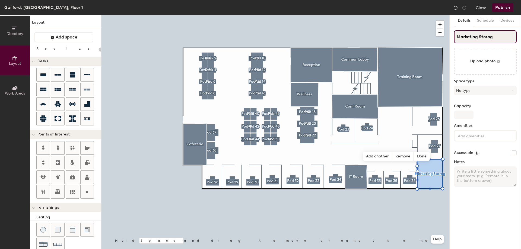
type input "Marketing Storage"
type input "20"
type input "Marketing Storage"
type input "20"
click at [479, 37] on input "Marketing Storage" at bounding box center [485, 36] width 63 height 13
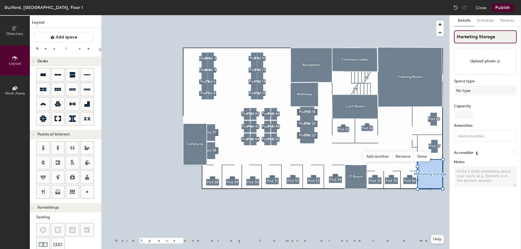
type input "Marketing Storage"
type input "20"
type input "Marketing Storage"
type input "20"
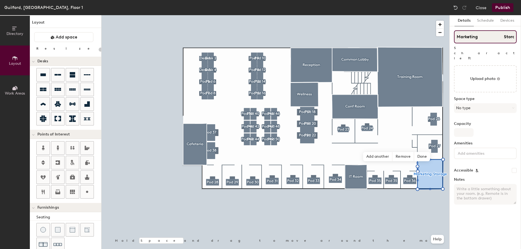
type input "Marketing Storage"
type input "20"
type input "Marketing Storage"
type input "20"
type input "Marketing torage"
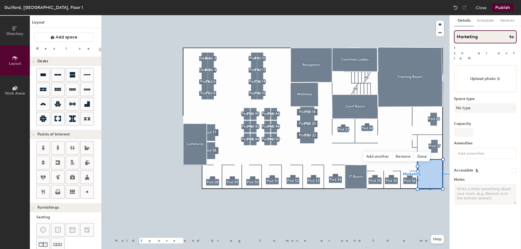
type input "20"
type input "Marketing torage"
type input "20"
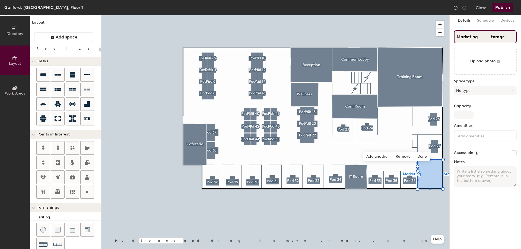
type input "Marketing torage"
type input "20"
type input "Marketing torage"
type input "20"
type input "Marketing torage"
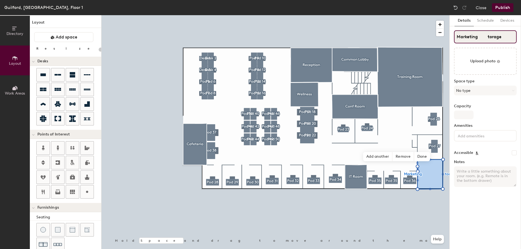
type input "20"
type input "Marketing torage"
type input "20"
click at [444, 40] on div "Directory Layout Work Areas Layout Add space Resize Desks Points of Interest Fu…" at bounding box center [260, 132] width 521 height 234
type input "St"
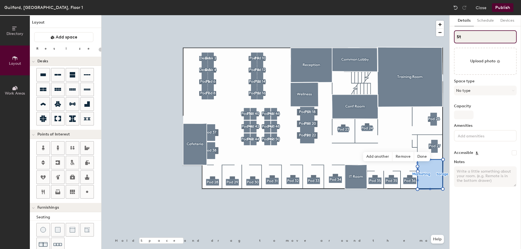
type input "20"
type input "Sto"
type input "20"
type input "Stor"
type input "20"
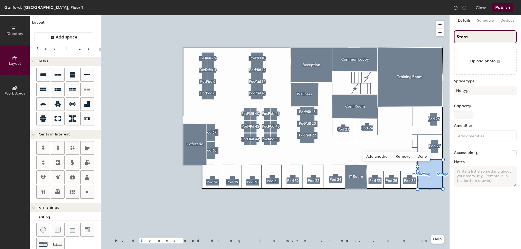
type input "Storag"
type input "20"
type input "Storage"
type input "20"
type input "Storage"
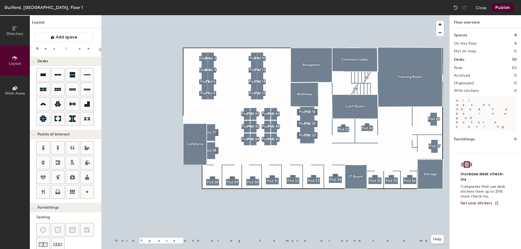
type input "260"
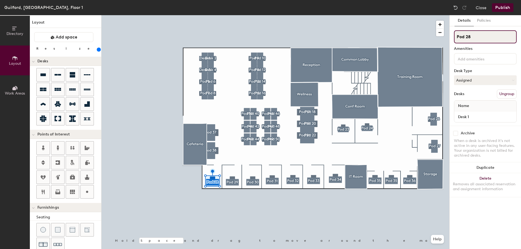
click at [481, 38] on input "Pod 28" at bounding box center [485, 36] width 63 height 13
type input "PO 1"
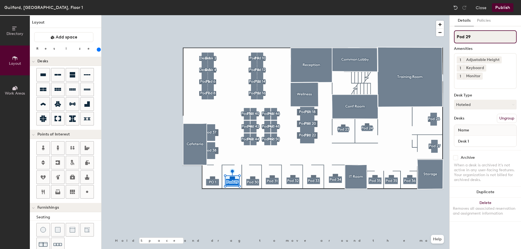
click at [473, 37] on input "Pod 29" at bounding box center [485, 36] width 63 height 13
type input "PO 2"
click at [251, 15] on div at bounding box center [275, 15] width 348 height 0
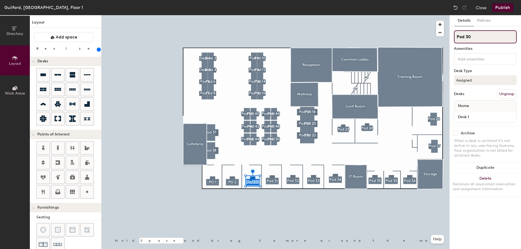
click at [478, 36] on input "Pod 30" at bounding box center [485, 36] width 63 height 13
type input "PO 3"
click at [274, 15] on div at bounding box center [275, 15] width 348 height 0
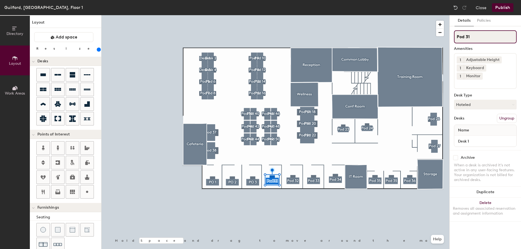
click at [472, 38] on input "Pod 31" at bounding box center [485, 36] width 63 height 13
type input "PO 4"
click at [472, 36] on input "Pod 32" at bounding box center [485, 36] width 63 height 13
type input "PO 5"
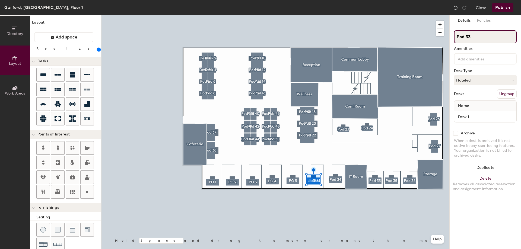
click at [473, 38] on input "Pod 33" at bounding box center [485, 36] width 63 height 13
type input "PO 6"
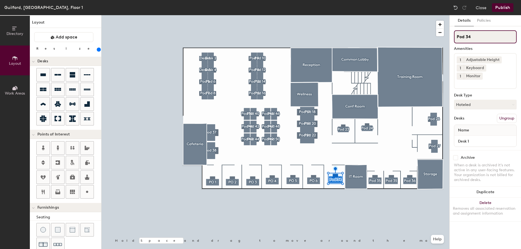
click at [476, 36] on input "Pod 34" at bounding box center [485, 36] width 63 height 13
type input "PO 7"
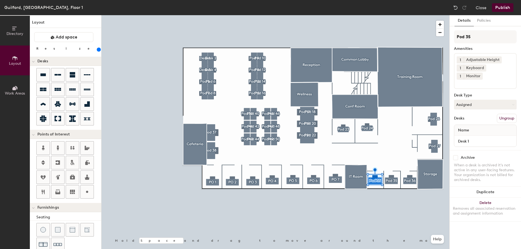
click at [307, 226] on div "Directory Layout Work Areas Layout Add space Resize Desks Points of Interest Fu…" at bounding box center [260, 132] width 521 height 234
type input "20"
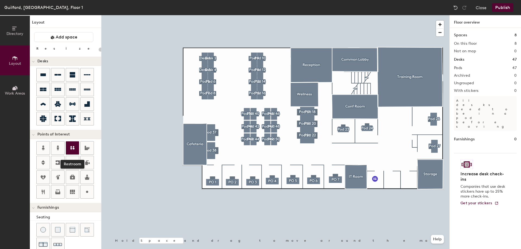
click at [72, 149] on icon at bounding box center [72, 148] width 4 height 4
click at [405, 191] on span "Done" at bounding box center [402, 191] width 16 height 9
click at [359, 15] on div at bounding box center [275, 15] width 348 height 0
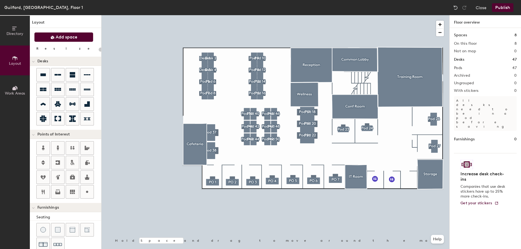
click at [75, 38] on span "Add space" at bounding box center [67, 36] width 22 height 5
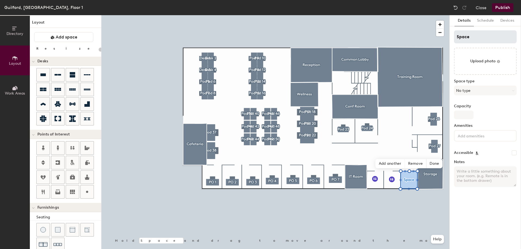
type input "20"
drag, startPoint x: 468, startPoint y: 37, endPoint x: 454, endPoint y: 39, distance: 14.6
click at [454, 39] on input "Space" at bounding box center [485, 36] width 63 height 13
type input "j"
type input "20"
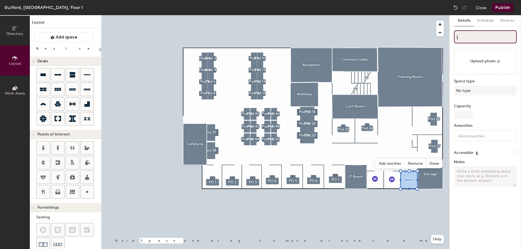
type input "jA"
type input "20"
type input "jAN"
type input "20"
type input "jA"
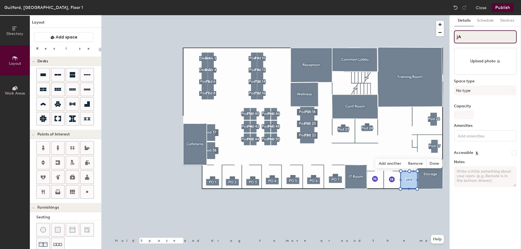
type input "20"
type input "j"
type input "20"
type input "j"
type input "20"
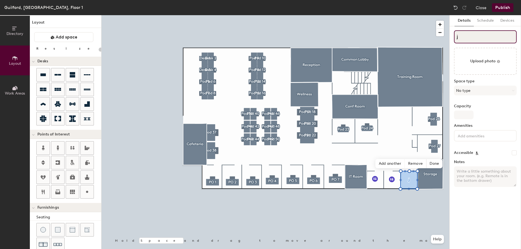
click at [467, 38] on input "j" at bounding box center [485, 36] width 63 height 13
type input "j"
click at [471, 37] on input "j" at bounding box center [485, 36] width 63 height 13
type input "20"
drag, startPoint x: 470, startPoint y: 37, endPoint x: 456, endPoint y: 36, distance: 14.2
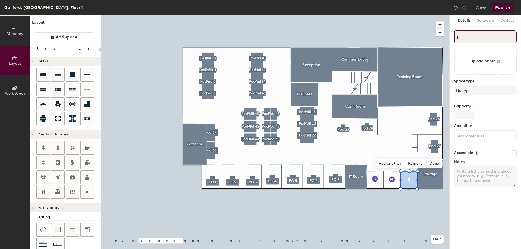
click at [456, 37] on input "j" at bounding box center [485, 36] width 63 height 13
type input "j"
type input "20"
type input "j"
type input "20"
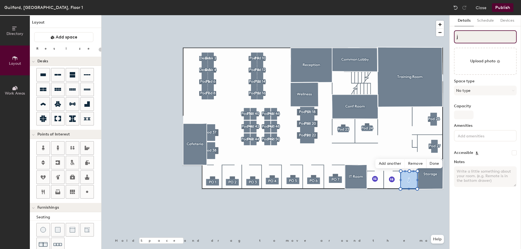
type input "j"
type input "20"
type input "Dj"
type input "20"
type input "DDj"
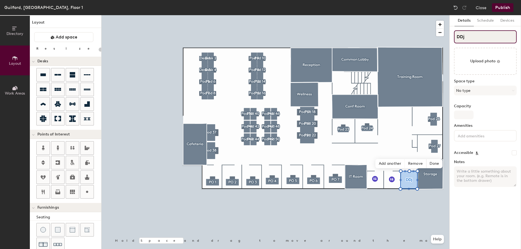
type input "20"
drag, startPoint x: 475, startPoint y: 37, endPoint x: 456, endPoint y: 36, distance: 19.3
click at [456, 36] on input "DDj" at bounding box center [485, 36] width 63 height 13
type input "DD"
type input "20"
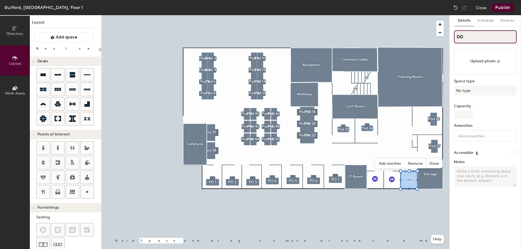
type input "D"
type input "20"
type input "D"
type input "20"
type input "D"
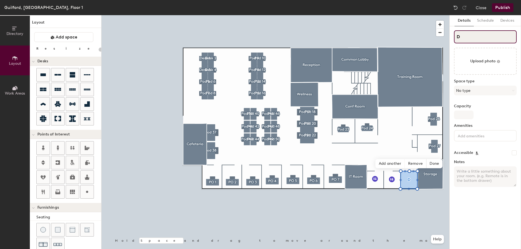
type input "20"
type input "jD"
type input "20"
type input "D"
type input "20"
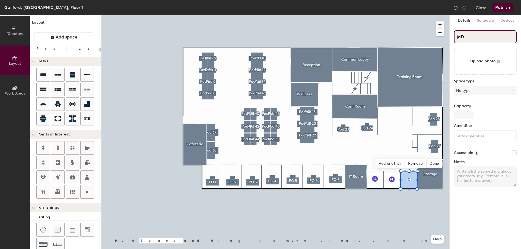
type input "[PERSON_NAME]"
type input "20"
type input "jaD"
type input "20"
type input "jD"
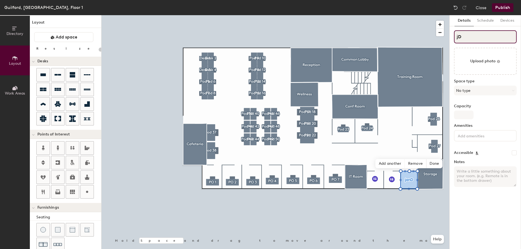
type input "20"
type input "D"
type input "20"
type input "JD"
type input "20"
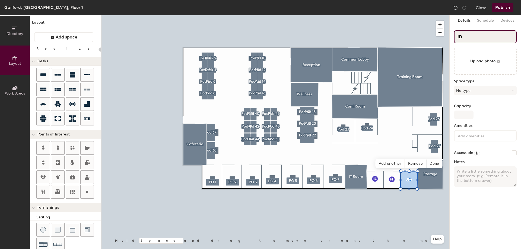
type input "JAD"
type input "20"
type input "[PERSON_NAME]"
type input "20"
type input "[PERSON_NAME]"
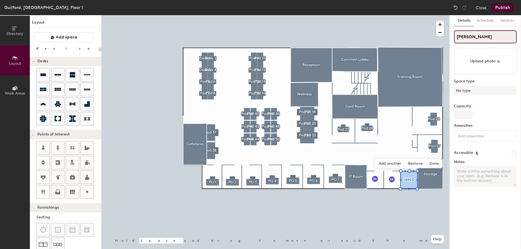
type input "20"
type input "JAN"
type input "20"
type input "[PERSON_NAME]"
type input "20"
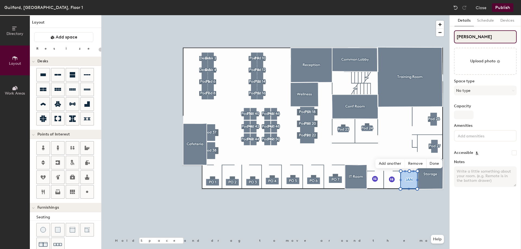
type input "[PERSON_NAME]"
type input "20"
type input "[PERSON_NAME]"
type input "20"
type input "[PERSON_NAME]"
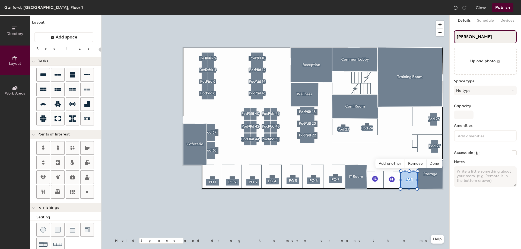
type input "20"
type input "[PERSON_NAME]"
type input "20"
type input "[PERSON_NAME]"
type input "20"
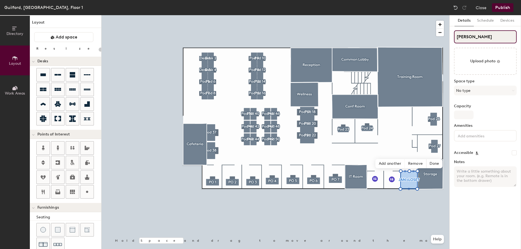
type input "[PERSON_NAME]"
type input "20"
type input "[PERSON_NAME]"
type input "20"
type input "[PERSON_NAME]"
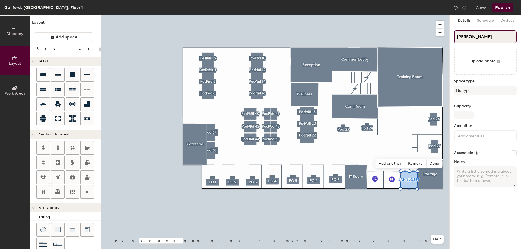
type input "20"
type input "[PERSON_NAME]"
type input "20"
type input "JAN"
type input "20"
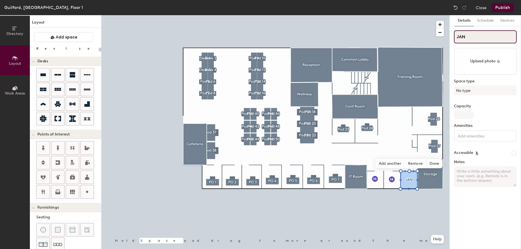
type input "[PERSON_NAME]"
type input "20"
type input "JAN CL"
type input "20"
type input "[PERSON_NAME]"
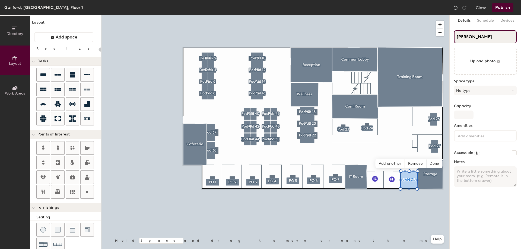
type input "20"
type input "[PERSON_NAME]"
type input "20"
type input "[PERSON_NAME]"
type input "20"
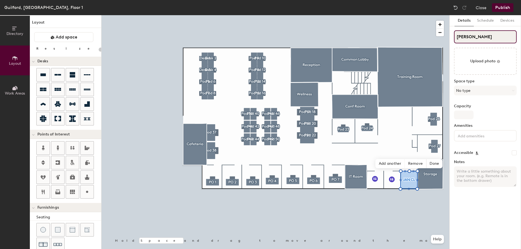
type input "JAN CL"
type input "20"
type input "JAN"
type input "20"
type input "[PERSON_NAME]"
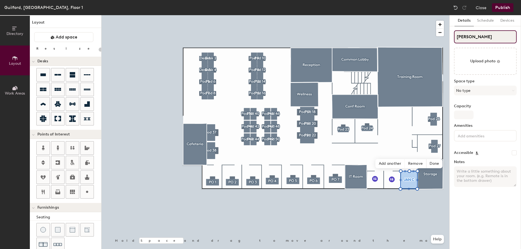
type input "20"
type input "[PERSON_NAME]"
type input "20"
type input "[PERSON_NAME]"
type input "20"
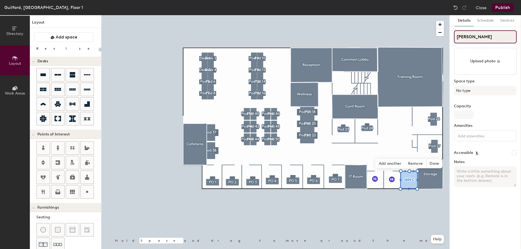
type input "[PERSON_NAME]"
type input "20"
type input "[PERSON_NAME]"
type input "20"
type input "[PERSON_NAME]"
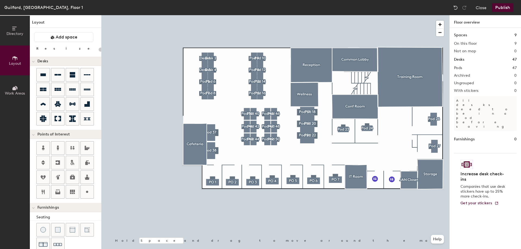
type input "260"
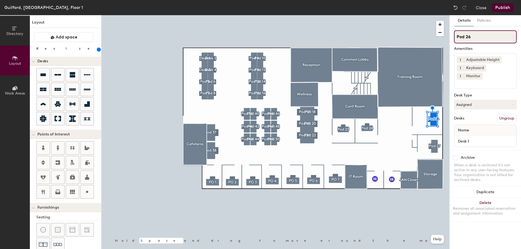
click at [474, 35] on input "Pod 26" at bounding box center [485, 36] width 63 height 13
type input "P0 9"
click at [434, 15] on div at bounding box center [275, 15] width 348 height 0
click at [481, 32] on input "Pod 27" at bounding box center [485, 36] width 63 height 13
type input "PO 10"
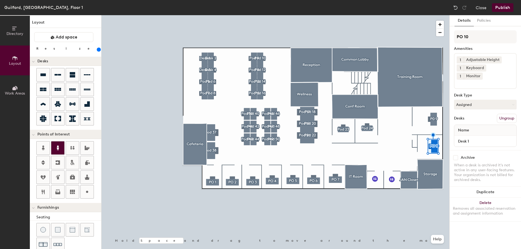
click at [343, 15] on div at bounding box center [275, 15] width 348 height 0
type input "220"
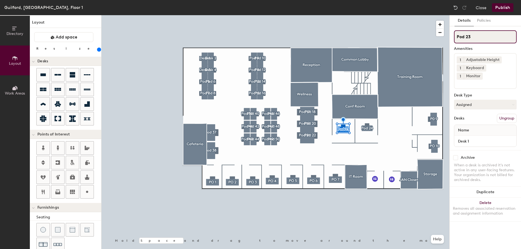
click at [478, 39] on input "Pod 23" at bounding box center [485, 36] width 63 height 13
type input "PO 11"
click at [476, 36] on input "Pod 24" at bounding box center [485, 36] width 63 height 13
type input "PO 12"
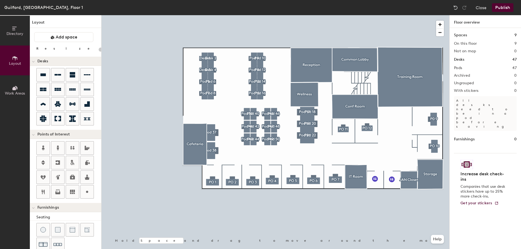
click at [501, 6] on button "Publish" at bounding box center [502, 7] width 21 height 9
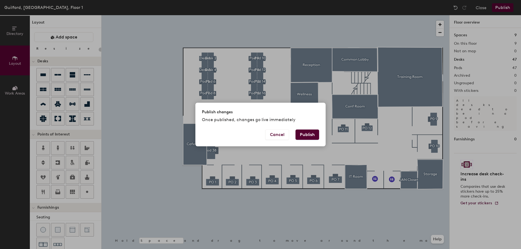
click at [301, 134] on button "Publish" at bounding box center [307, 135] width 24 height 10
type input "20"
